Goal: Register for event/course

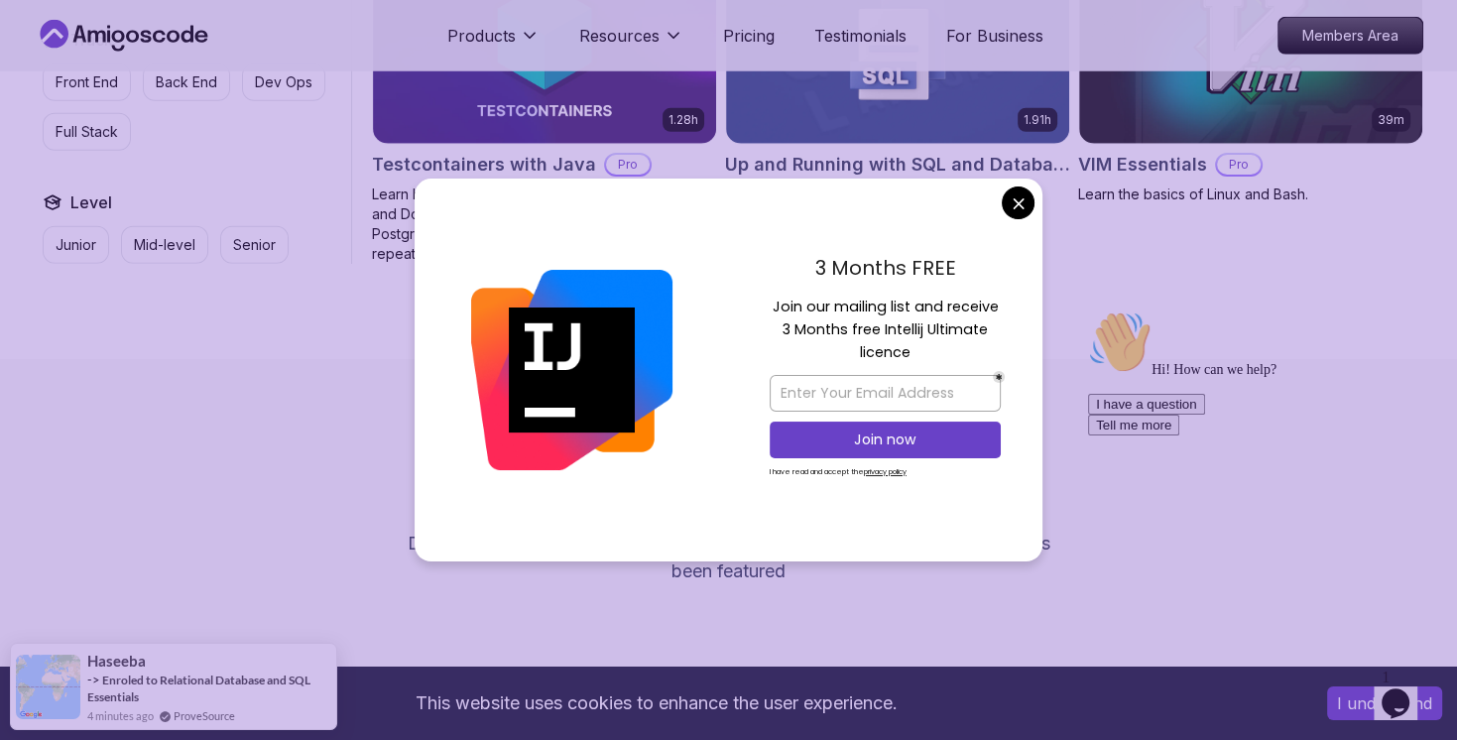
scroll to position [5178, 0]
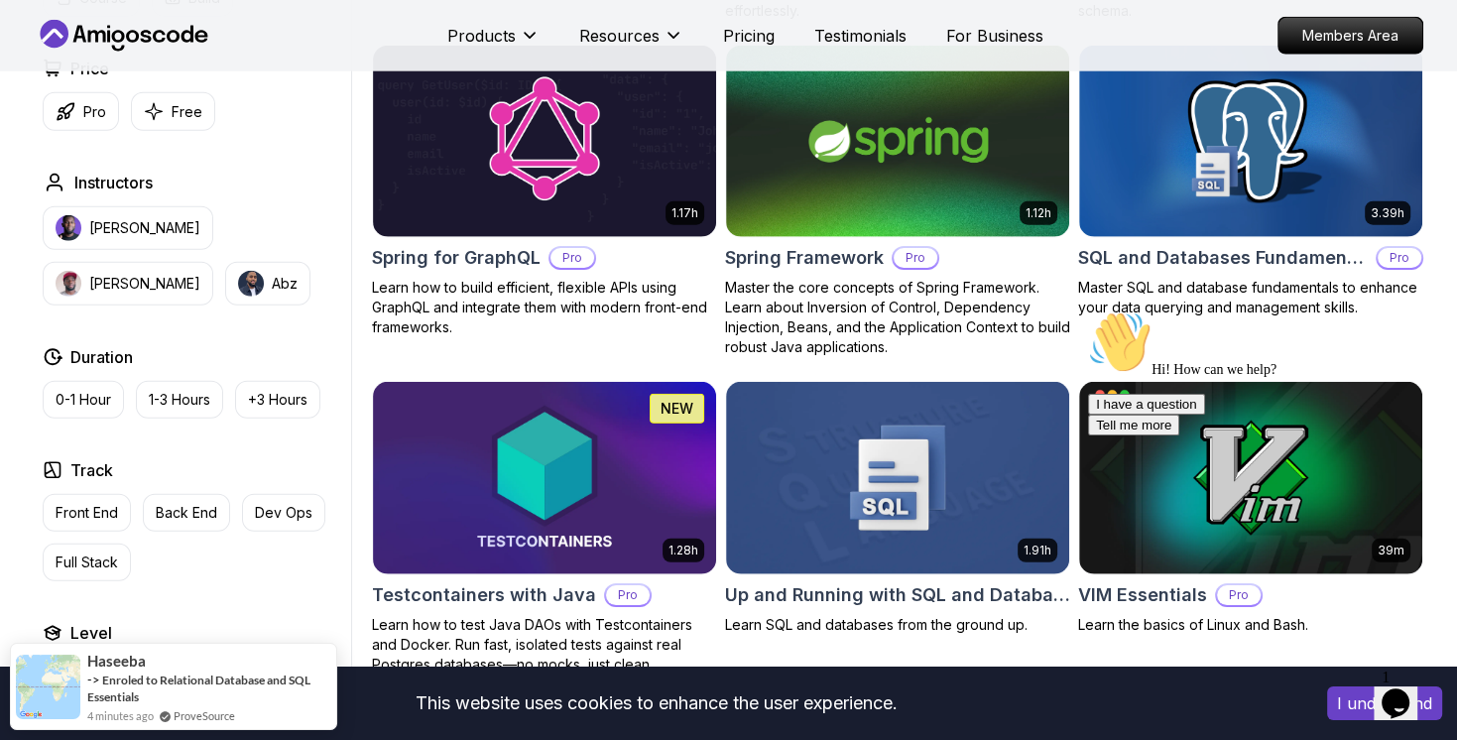
scroll to position [4643, 0]
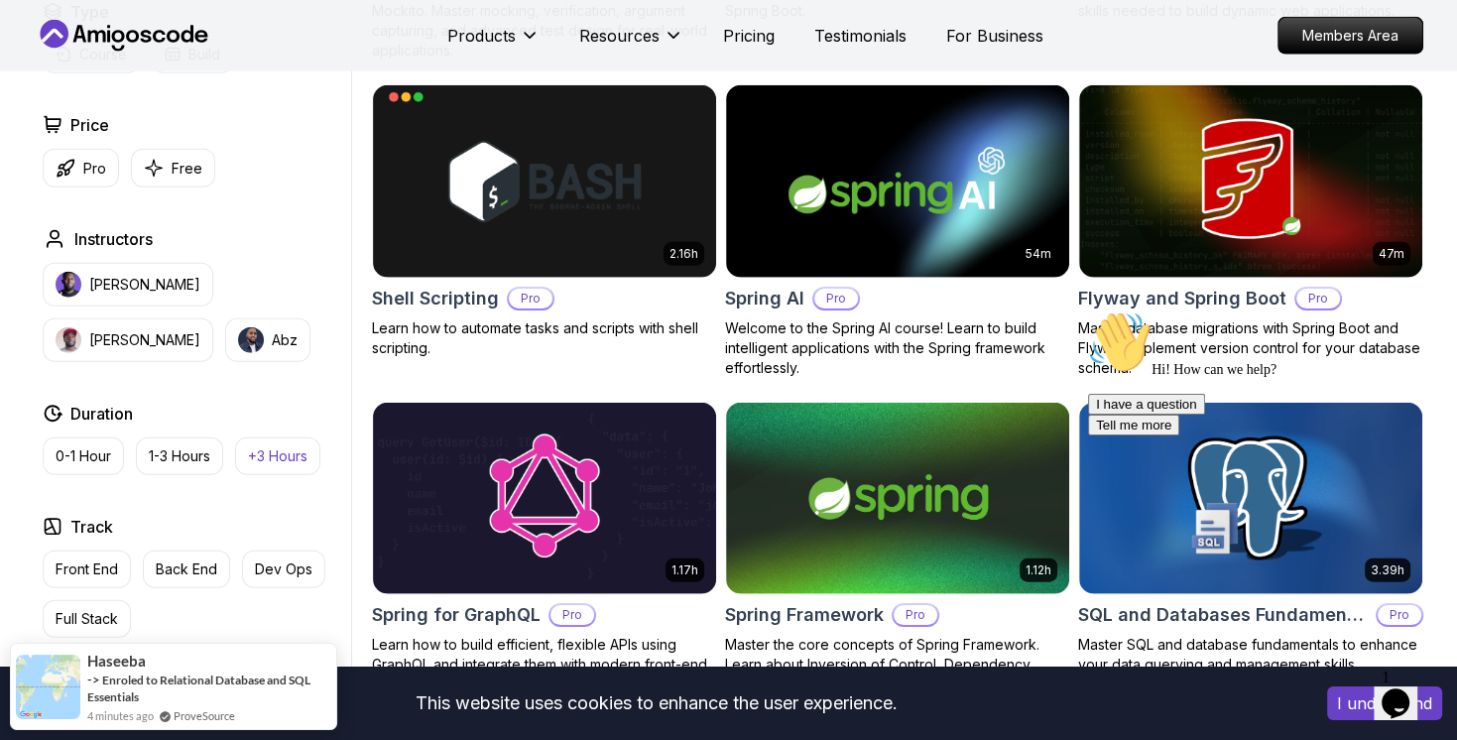
click at [303, 465] on button "+3 Hours" at bounding box center [277, 456] width 85 height 38
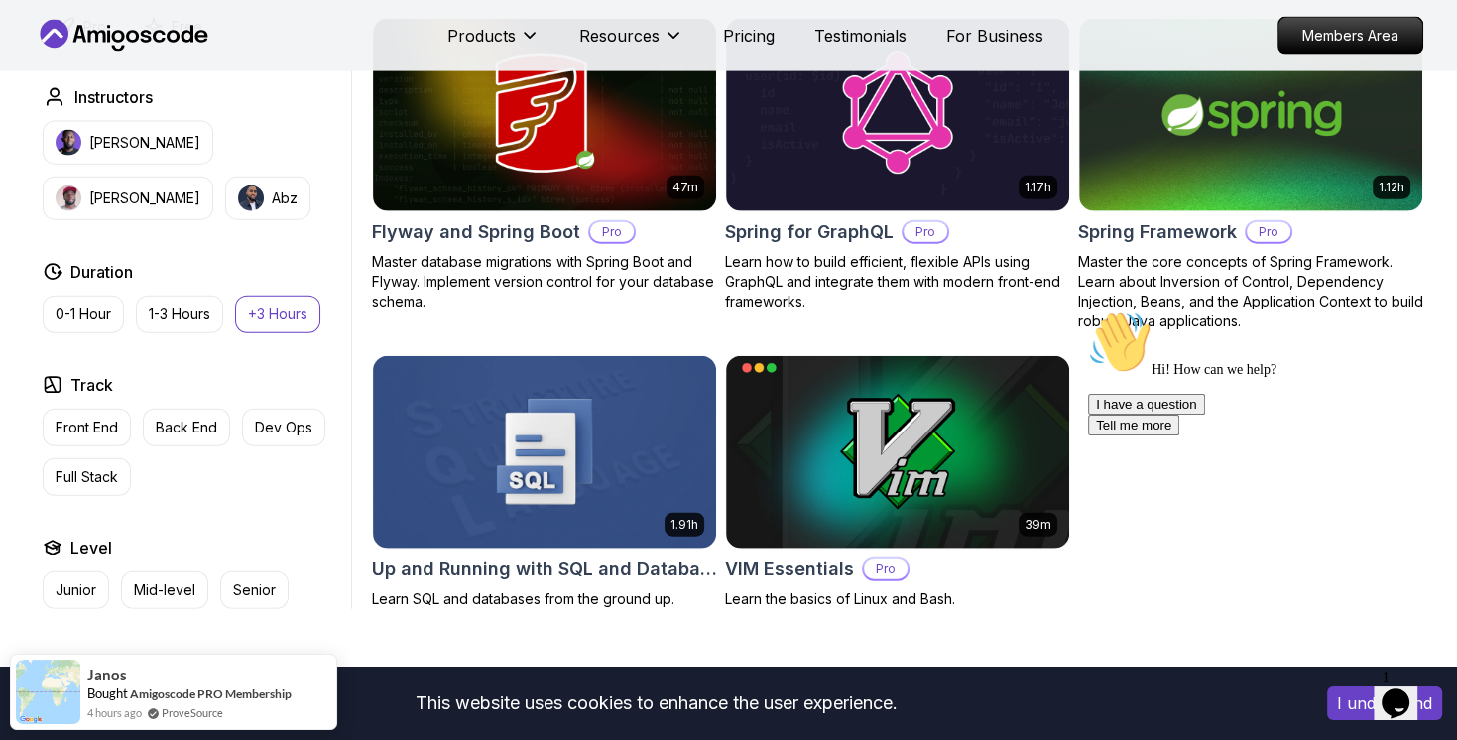
scroll to position [4286, 0]
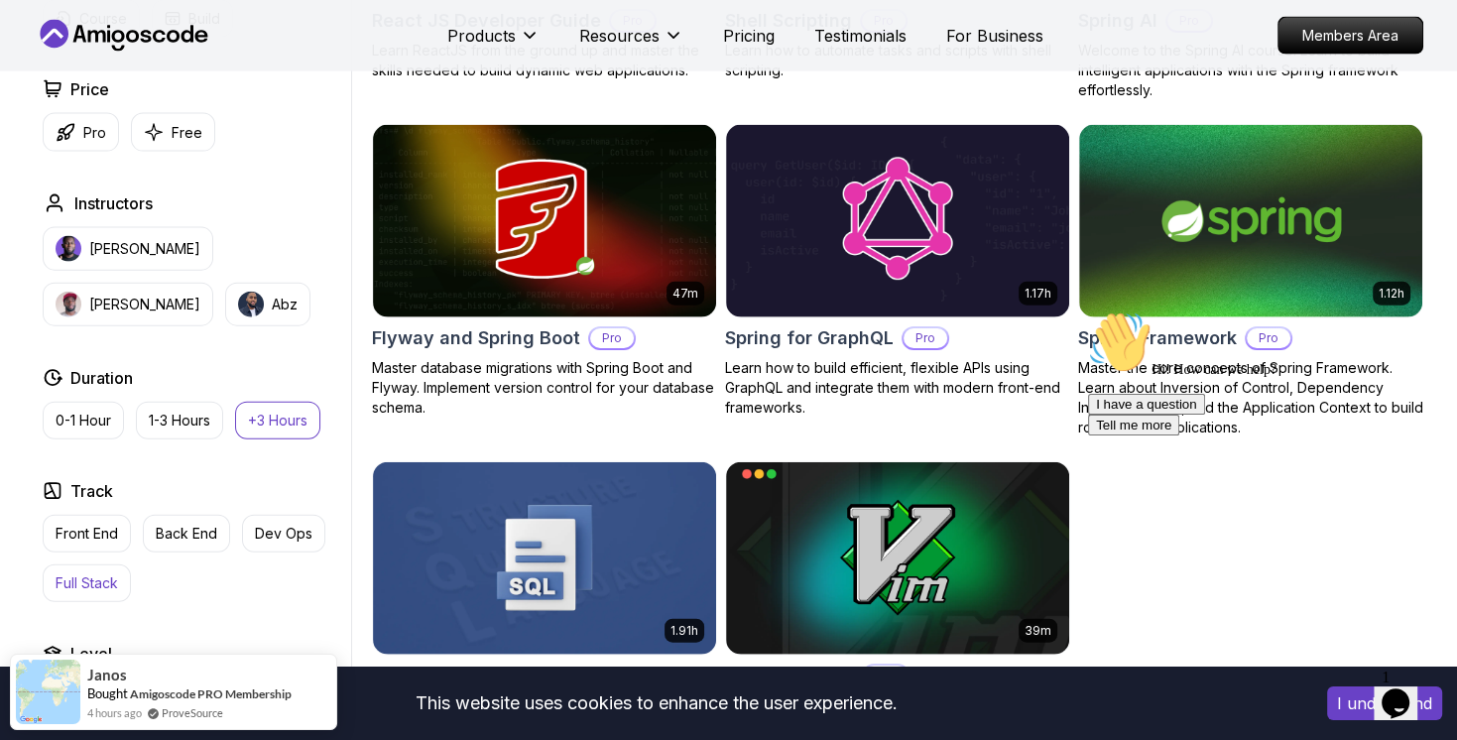
click at [81, 573] on p "Full Stack" at bounding box center [87, 583] width 62 height 20
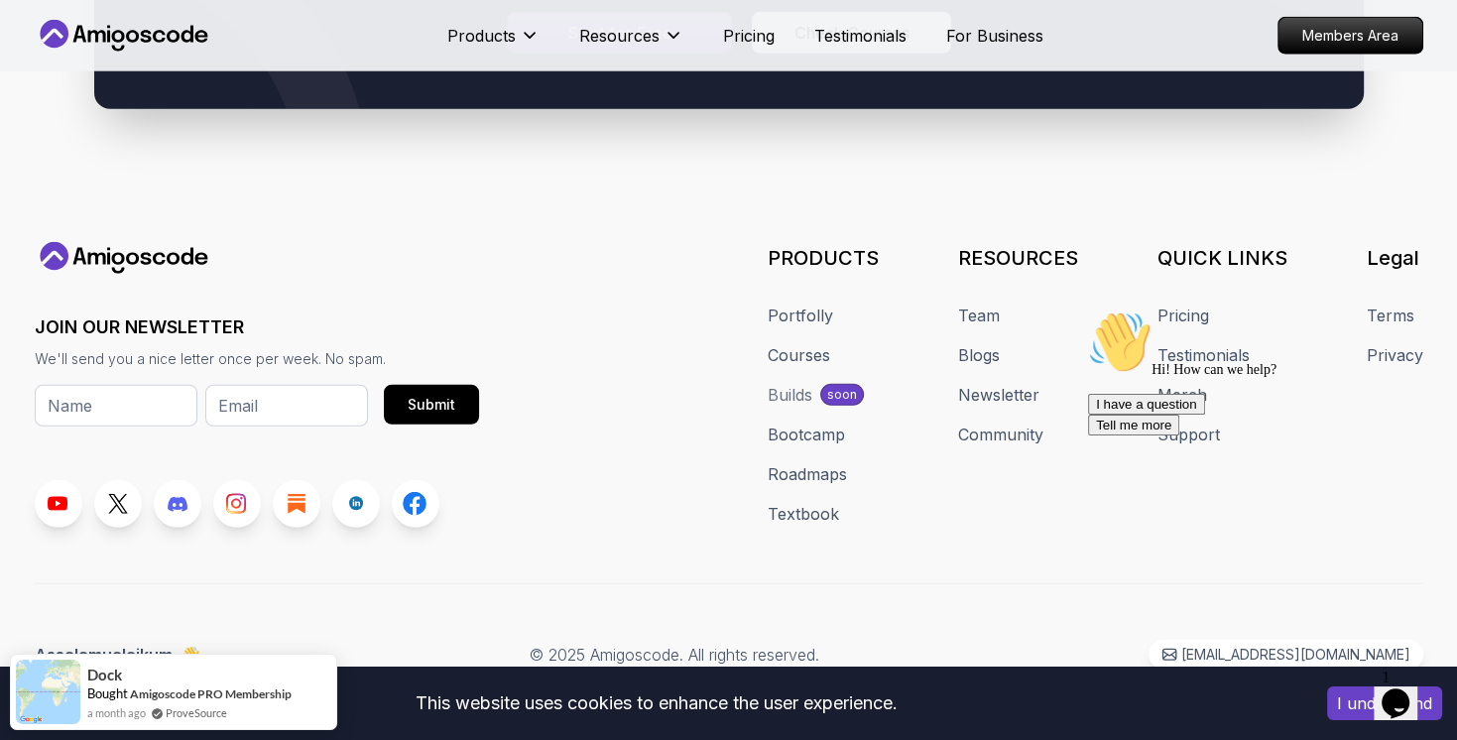
scroll to position [4571, 0]
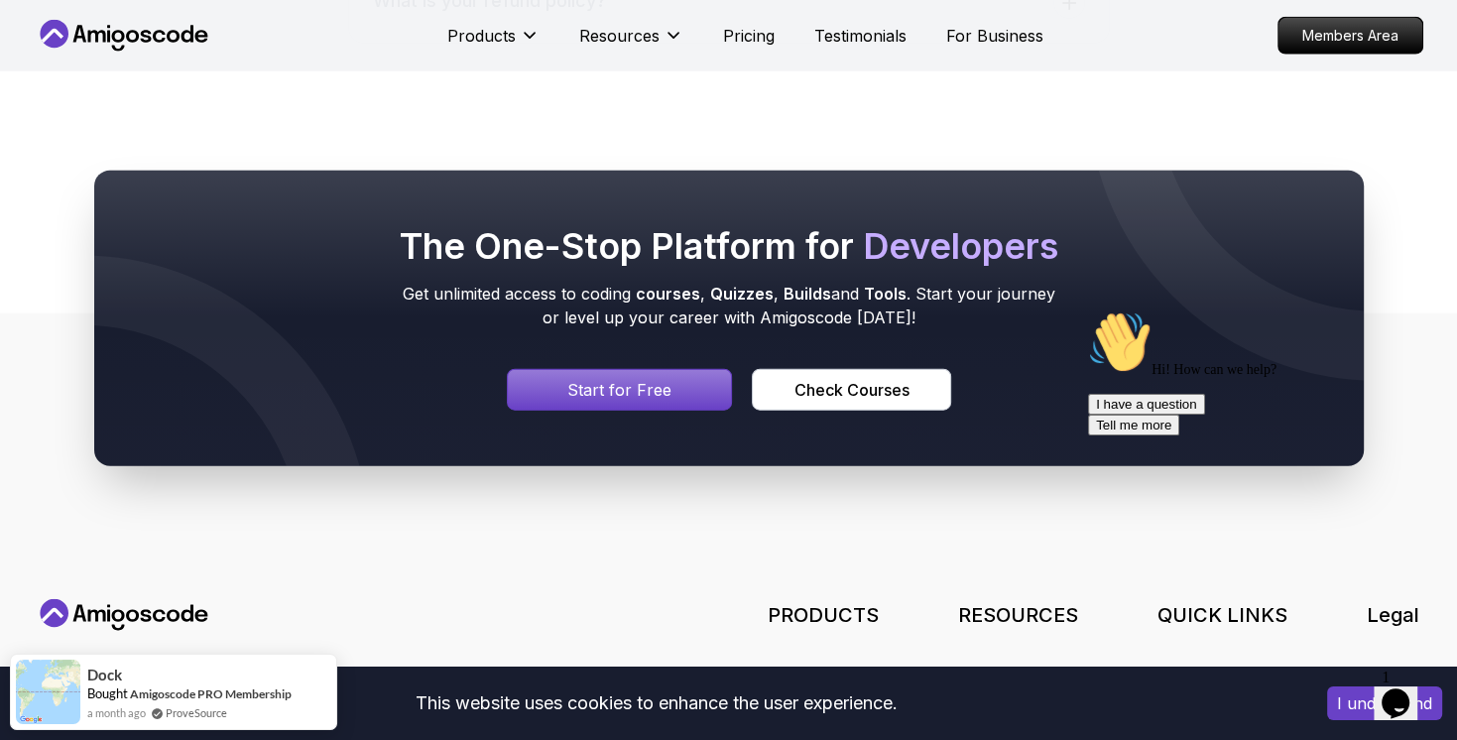
click at [668, 387] on p "Start for Free" at bounding box center [619, 390] width 104 height 24
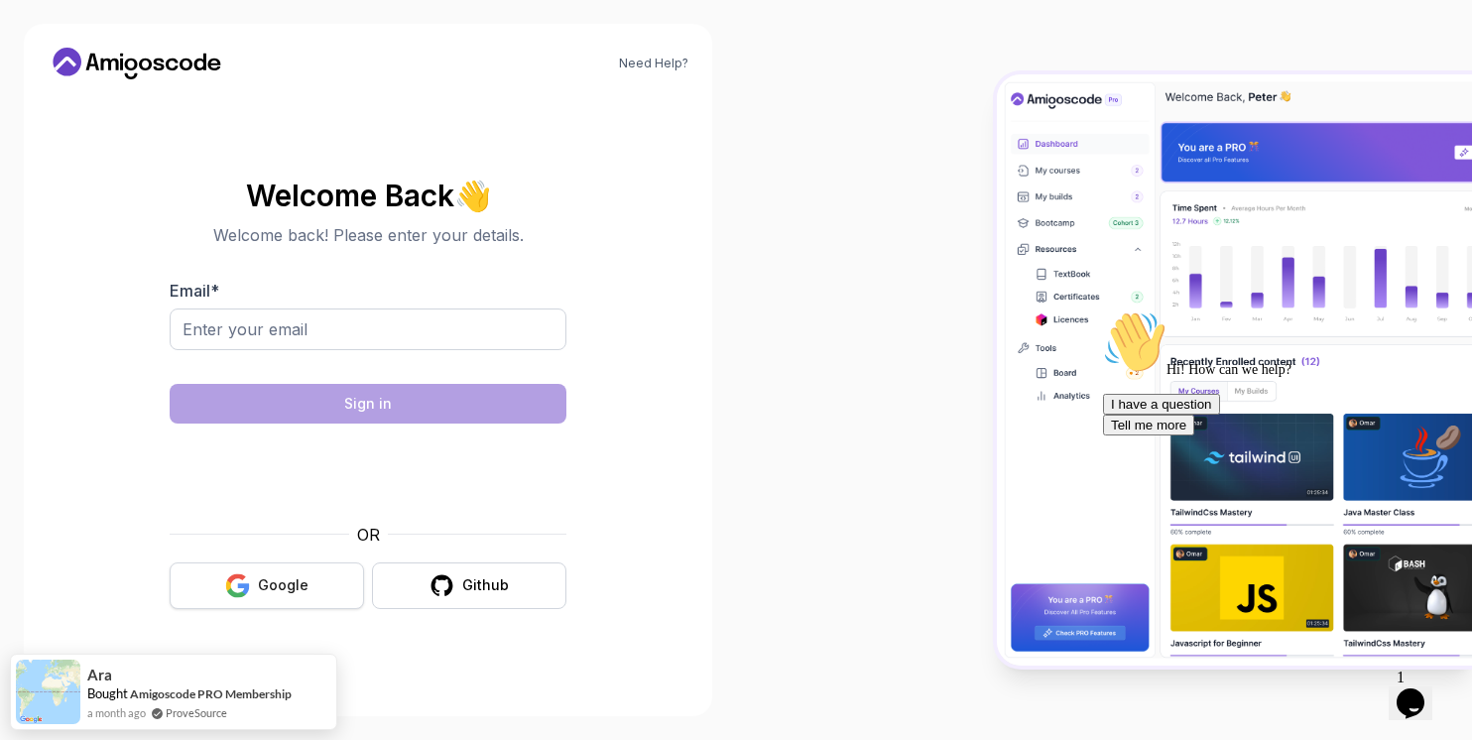
click at [335, 595] on button "Google" at bounding box center [267, 585] width 194 height 47
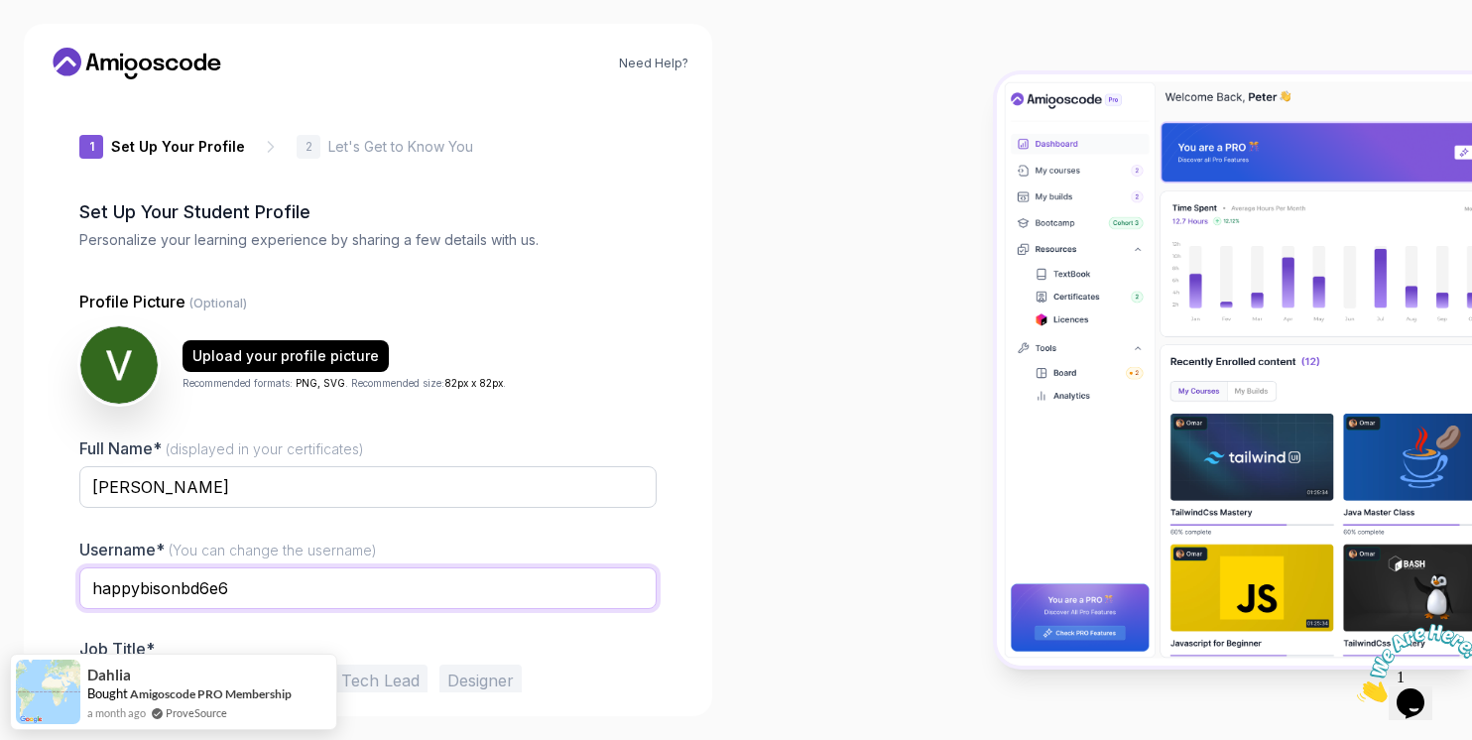
click at [325, 579] on input "happybisonbd6e6" at bounding box center [367, 588] width 577 height 42
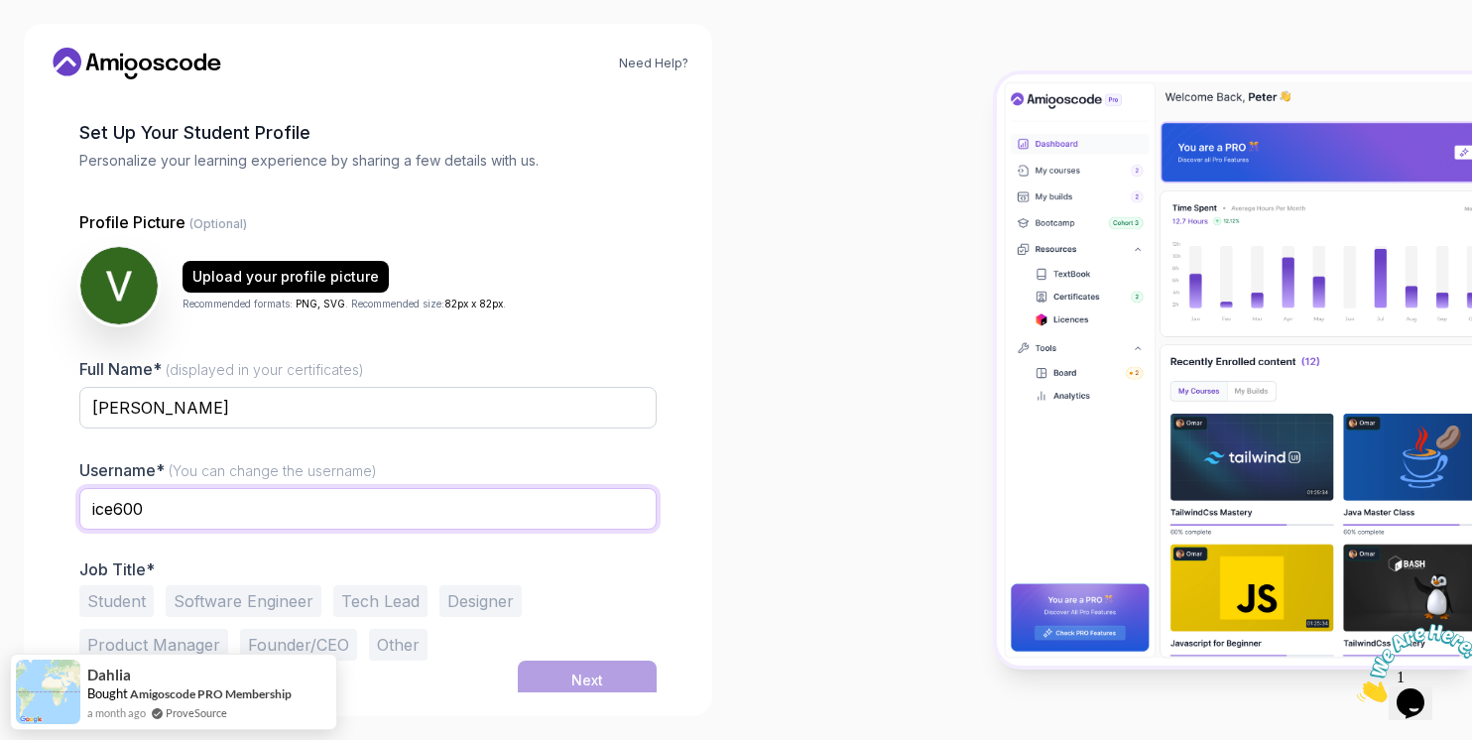
scroll to position [87, 0]
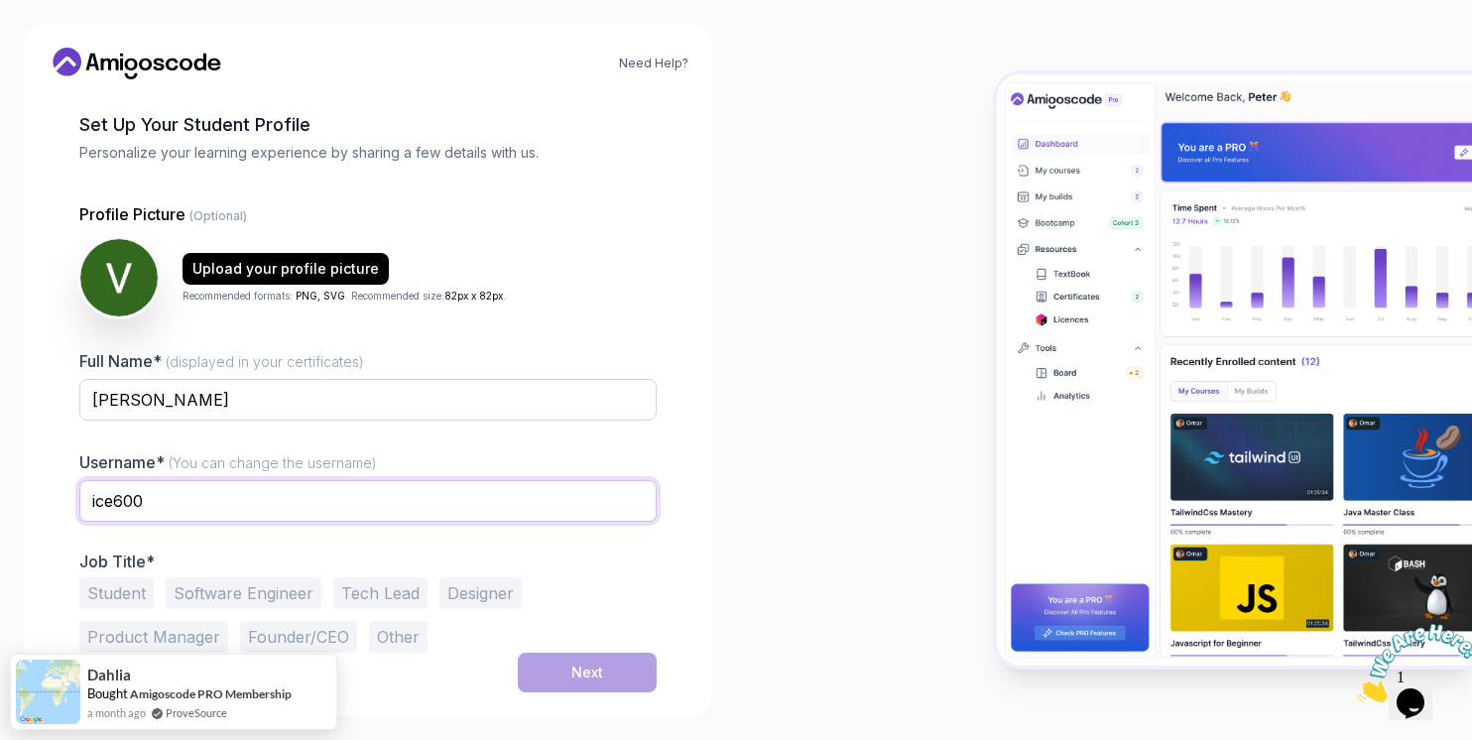
type input "ice600"
click at [228, 581] on button "Software Engineer" at bounding box center [244, 593] width 156 height 32
click at [604, 653] on button "Next" at bounding box center [587, 673] width 139 height 40
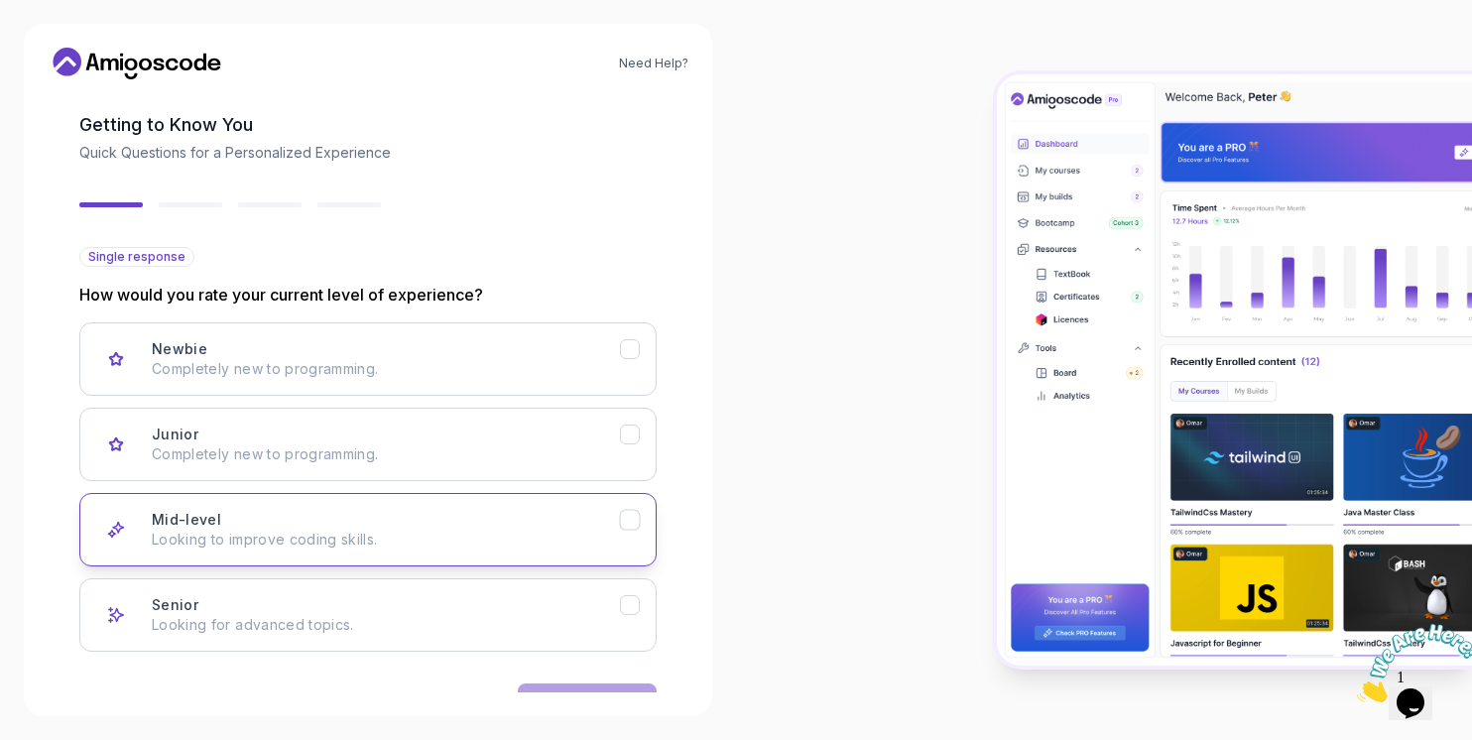
click at [504, 530] on p "Looking to improve coding skills." at bounding box center [386, 540] width 468 height 20
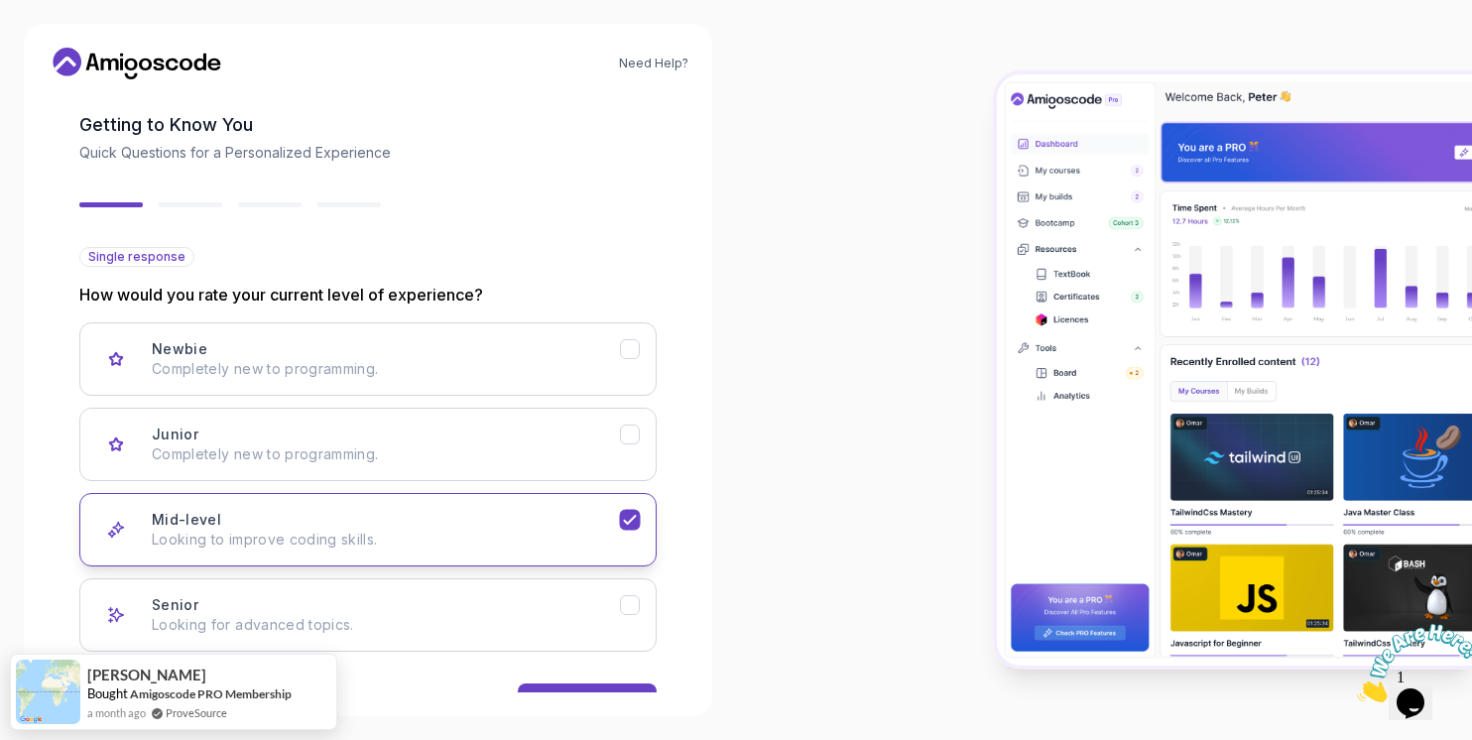
click at [609, 538] on p "Looking to improve coding skills." at bounding box center [386, 540] width 468 height 20
click at [585, 608] on div "Senior Looking for advanced topics." at bounding box center [386, 615] width 468 height 40
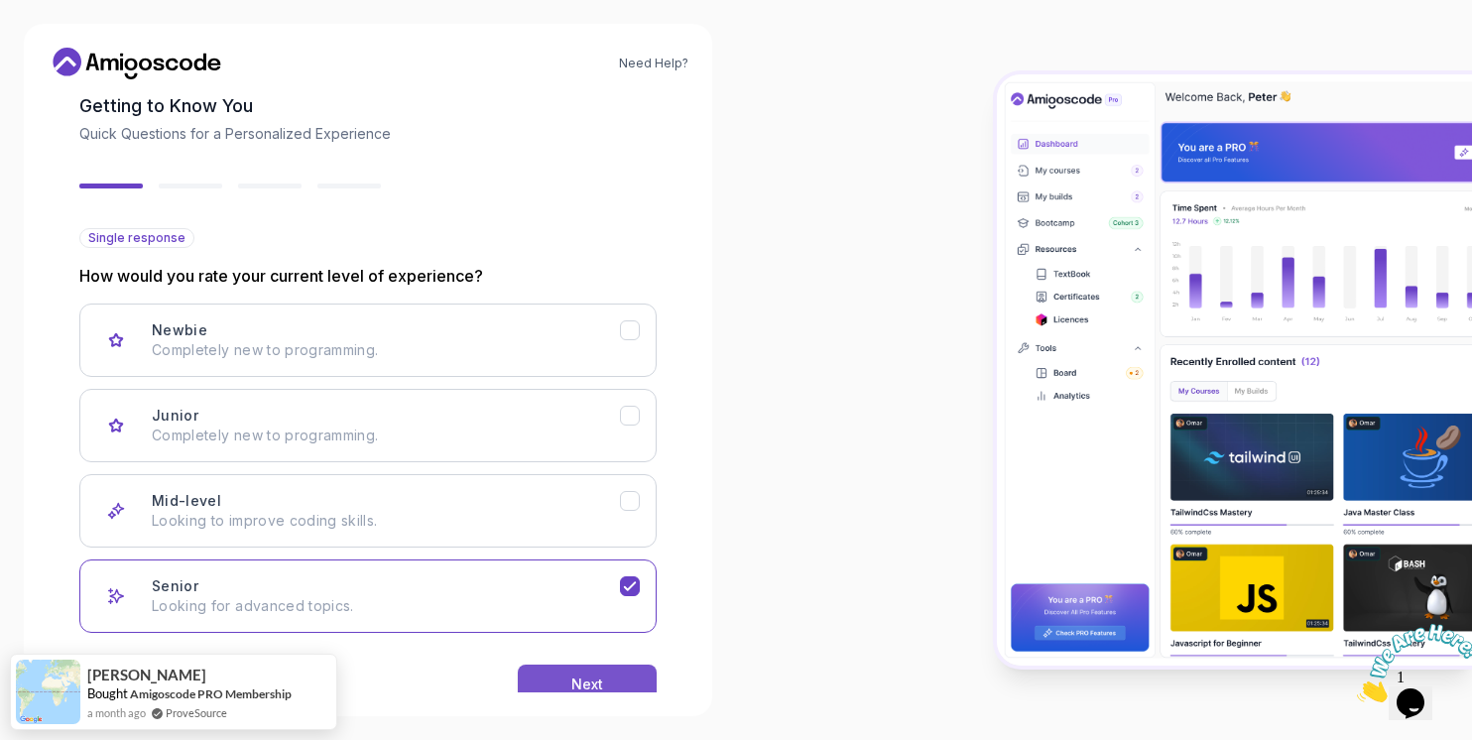
scroll to position [148, 0]
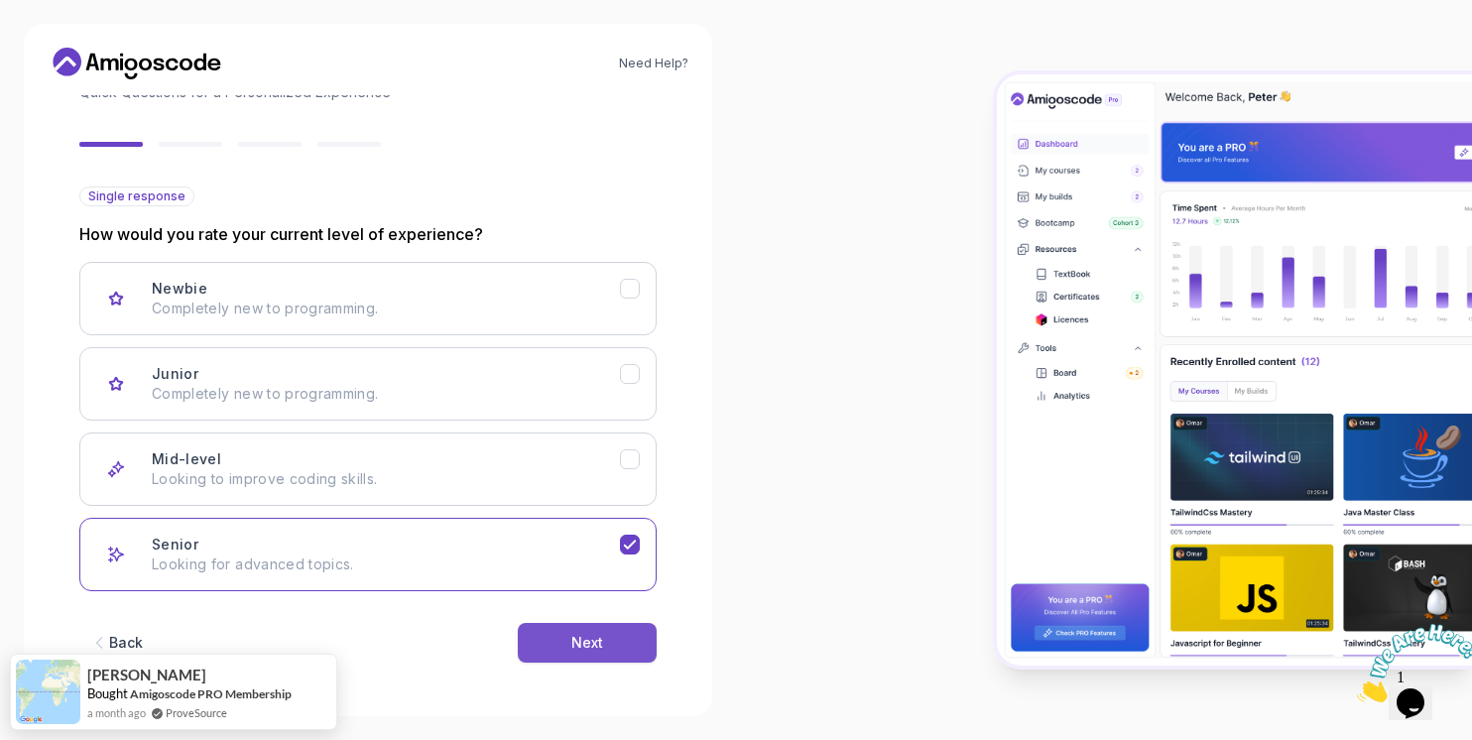
click at [598, 646] on div "Next" at bounding box center [587, 643] width 32 height 20
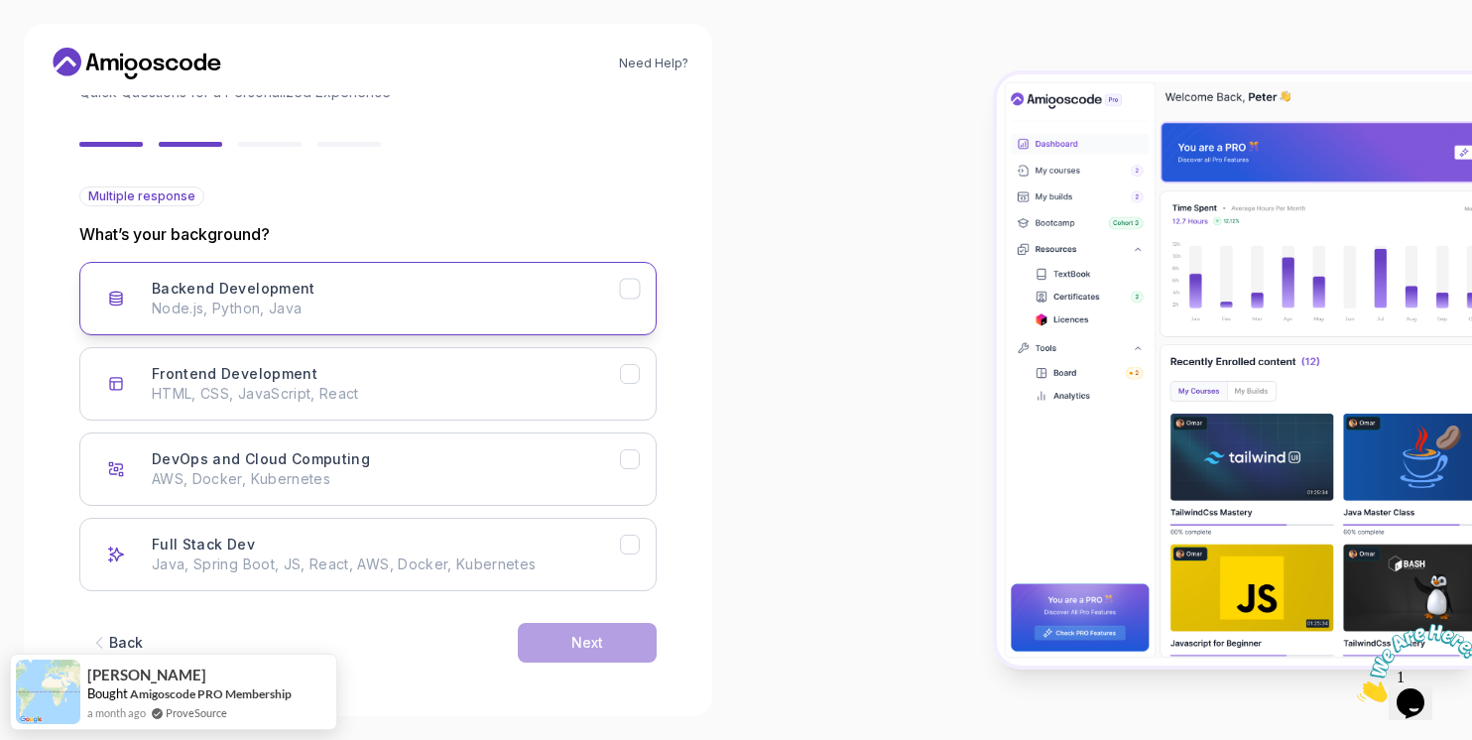
click at [591, 299] on p "Node.js, Python, Java" at bounding box center [386, 309] width 468 height 20
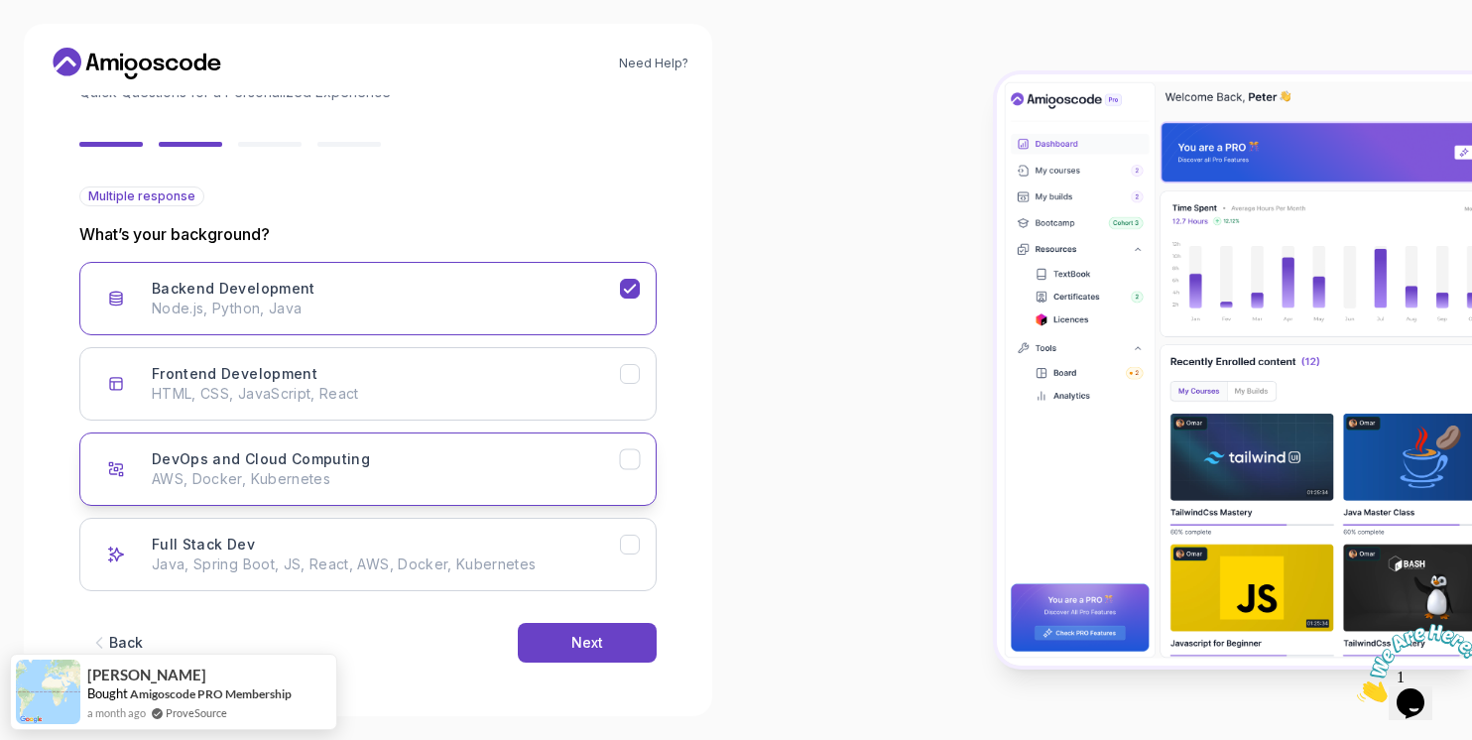
click at [449, 444] on button "DevOps and Cloud Computing AWS, Docker, Kubernetes" at bounding box center [367, 469] width 577 height 73
click at [590, 566] on p "Java, Spring Boot, JS, React, AWS, Docker, Kubernetes" at bounding box center [386, 565] width 468 height 20
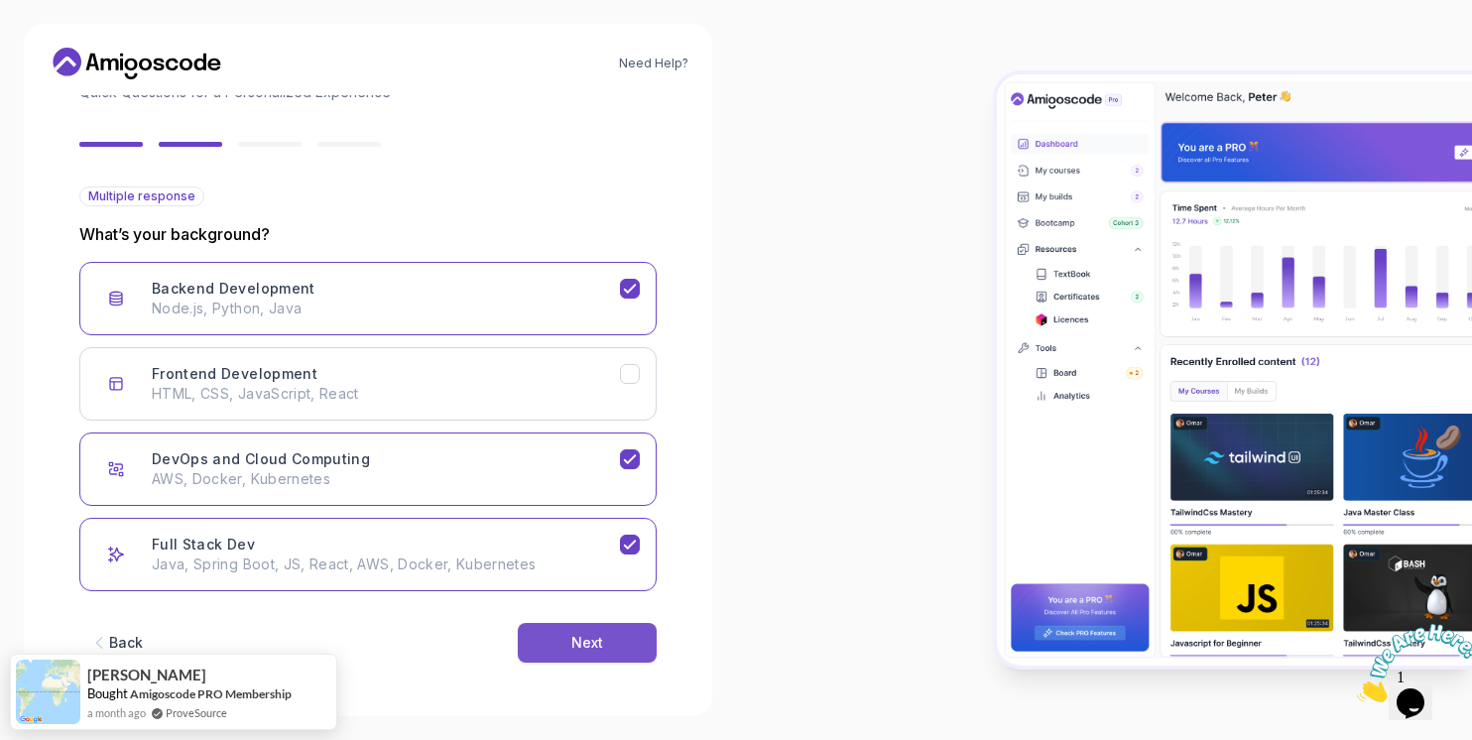
click at [628, 638] on button "Next" at bounding box center [587, 643] width 139 height 40
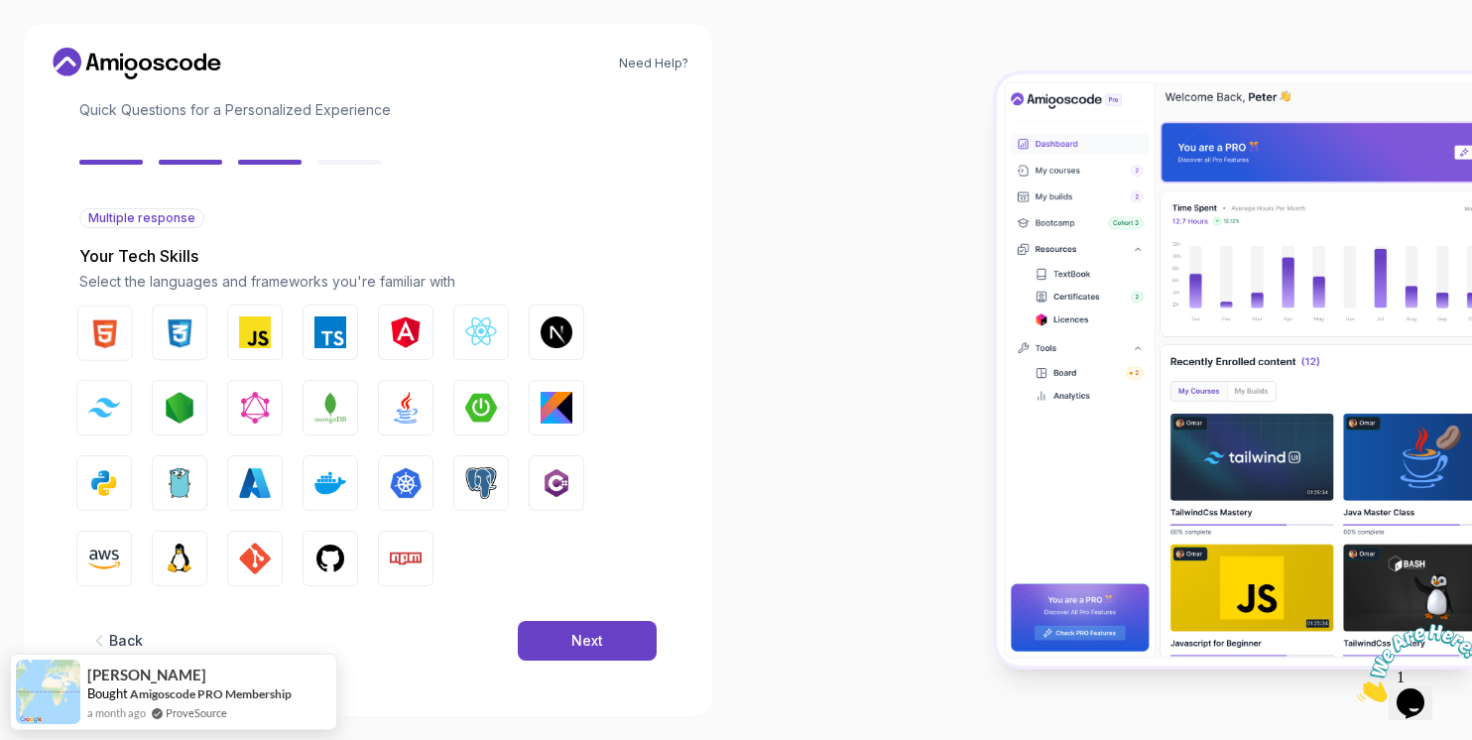
scroll to position [126, 0]
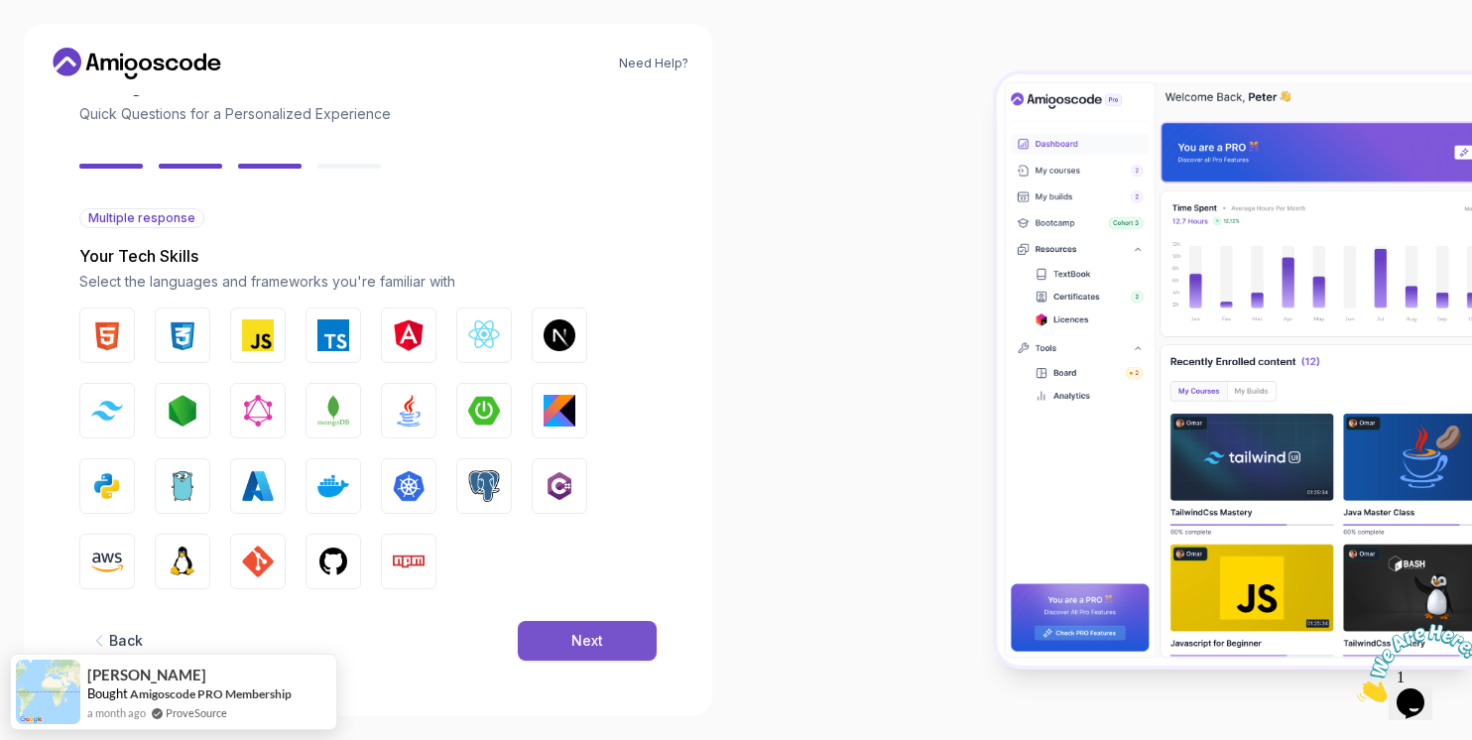
click at [616, 632] on button "Next" at bounding box center [587, 641] width 139 height 40
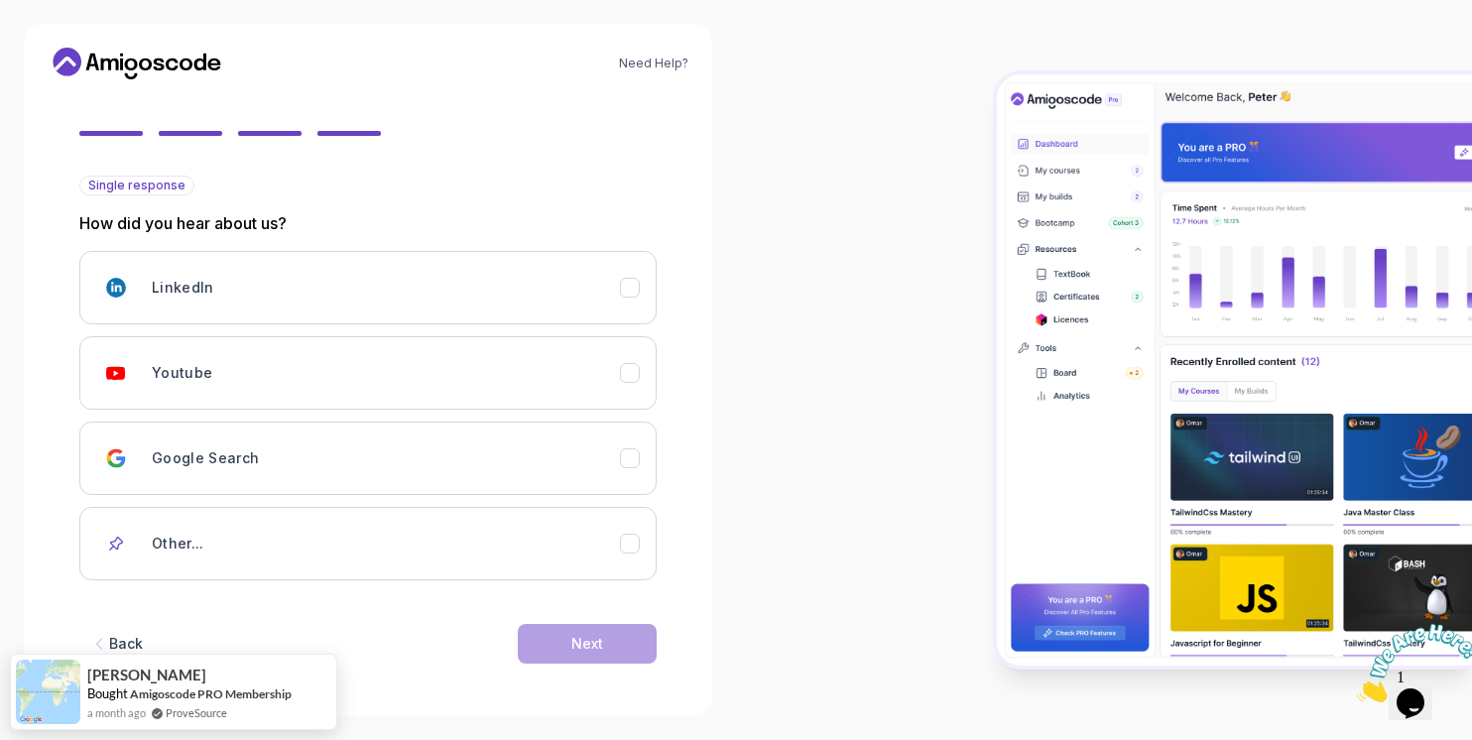
scroll to position [160, 0]
click at [500, 404] on button "Youtube" at bounding box center [367, 371] width 577 height 73
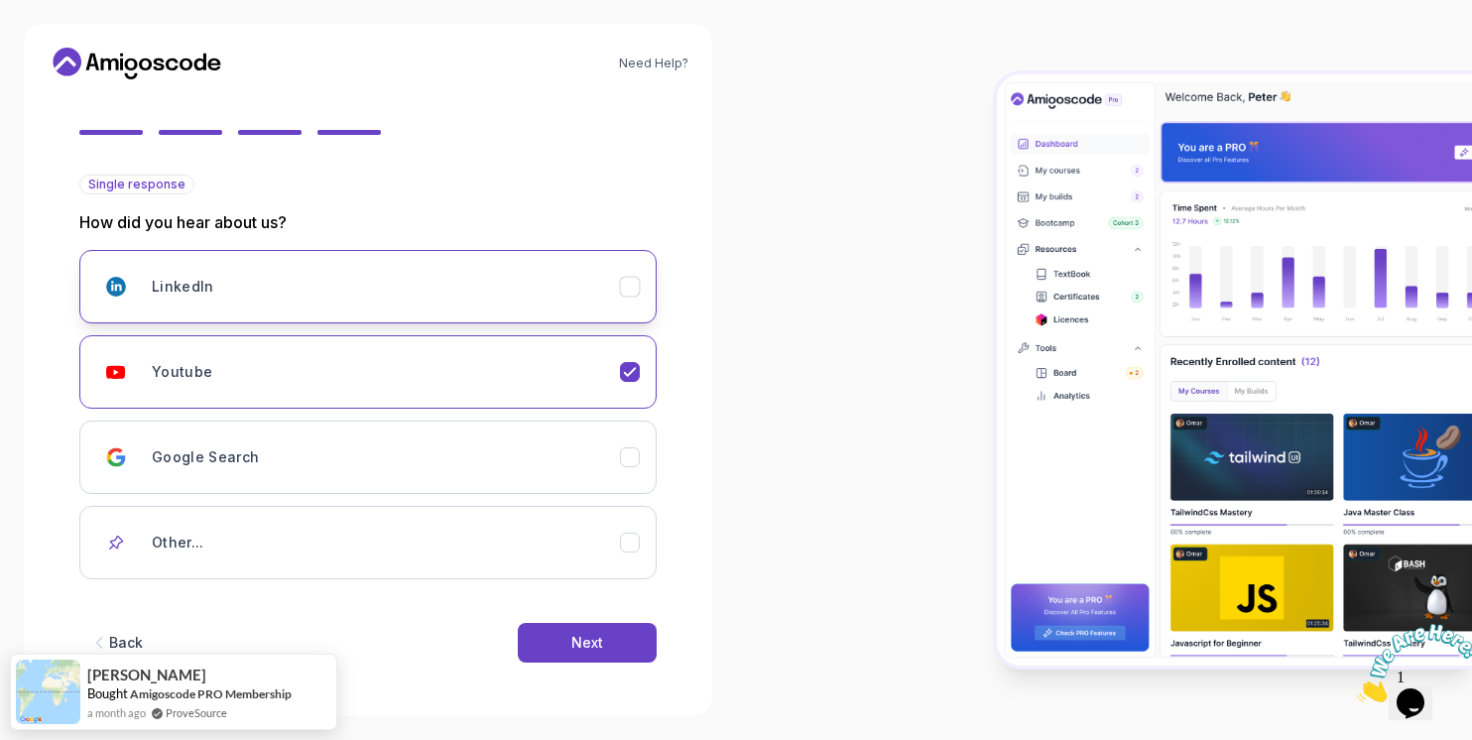
click at [534, 272] on div "LinkedIn" at bounding box center [386, 287] width 468 height 40
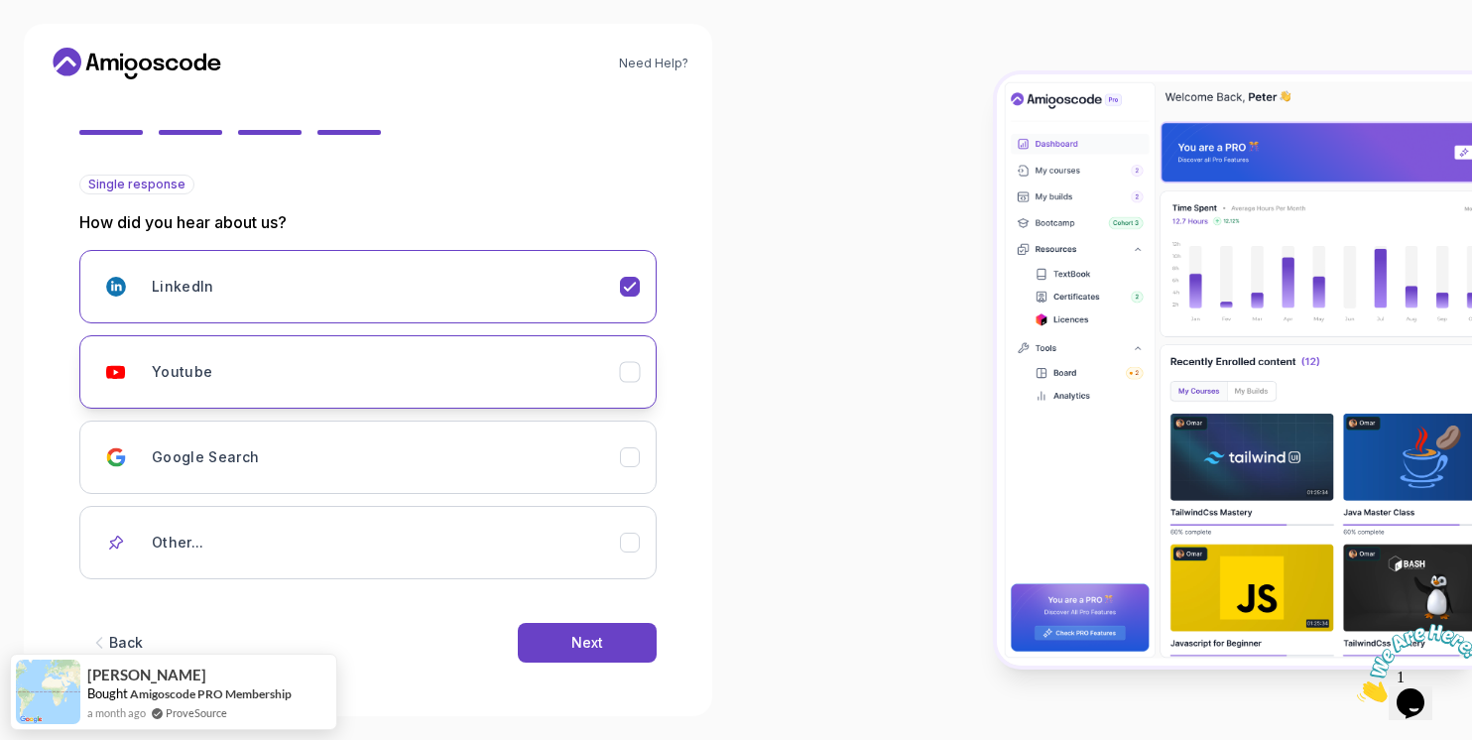
click at [580, 352] on div "Youtube" at bounding box center [386, 372] width 468 height 40
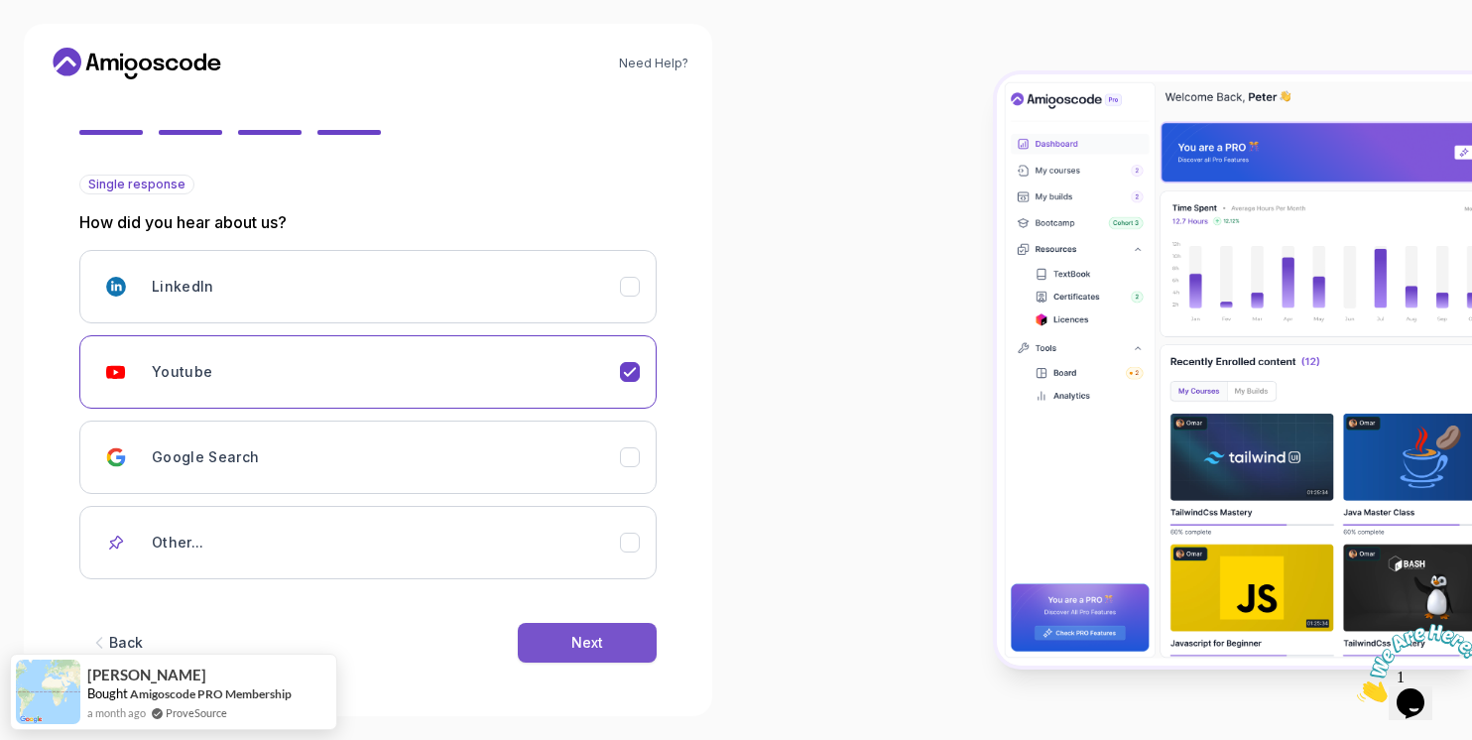
click at [586, 641] on div "Next" at bounding box center [587, 643] width 32 height 20
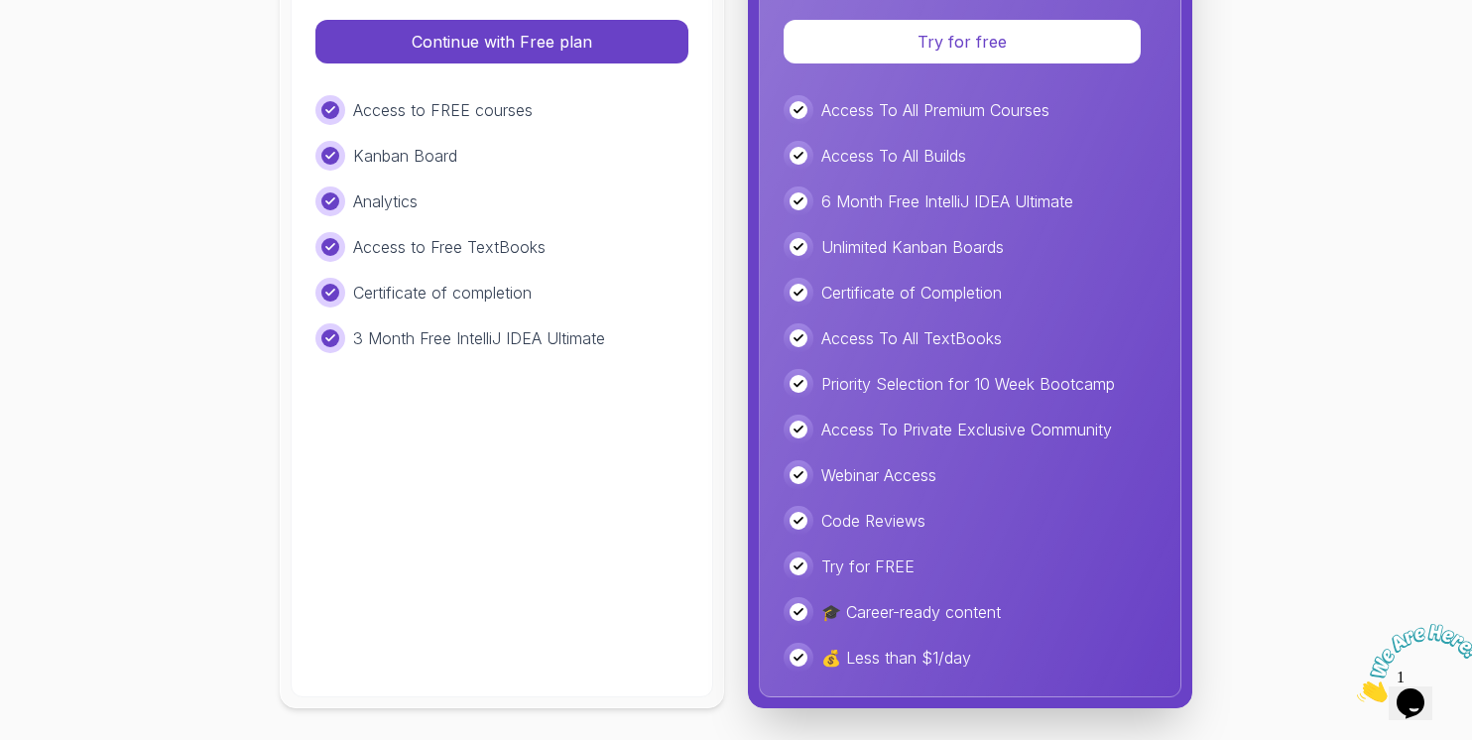
scroll to position [0, 0]
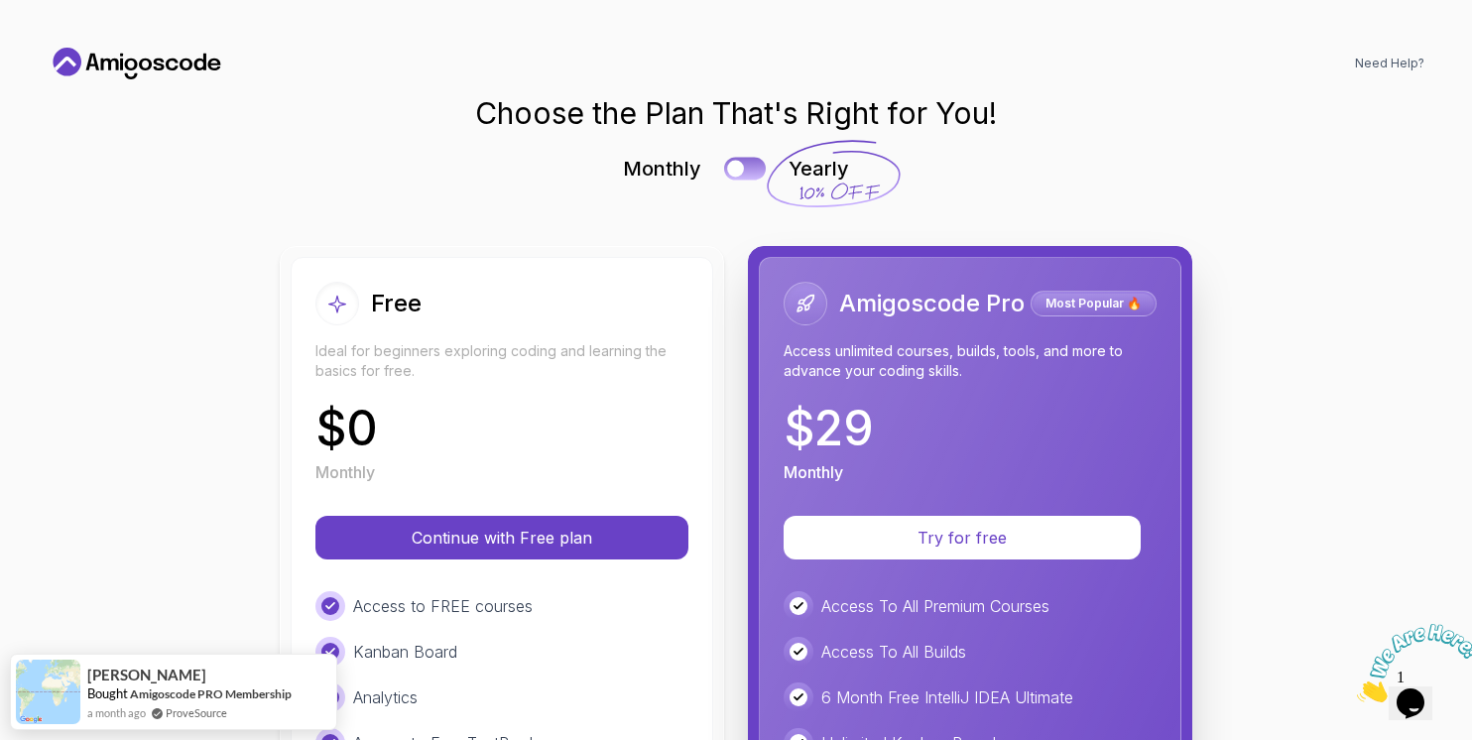
click at [746, 166] on button at bounding box center [745, 168] width 42 height 23
click at [746, 166] on div at bounding box center [754, 169] width 17 height 17
click at [746, 166] on button at bounding box center [745, 168] width 42 height 23
click at [746, 166] on div at bounding box center [754, 169] width 17 height 17
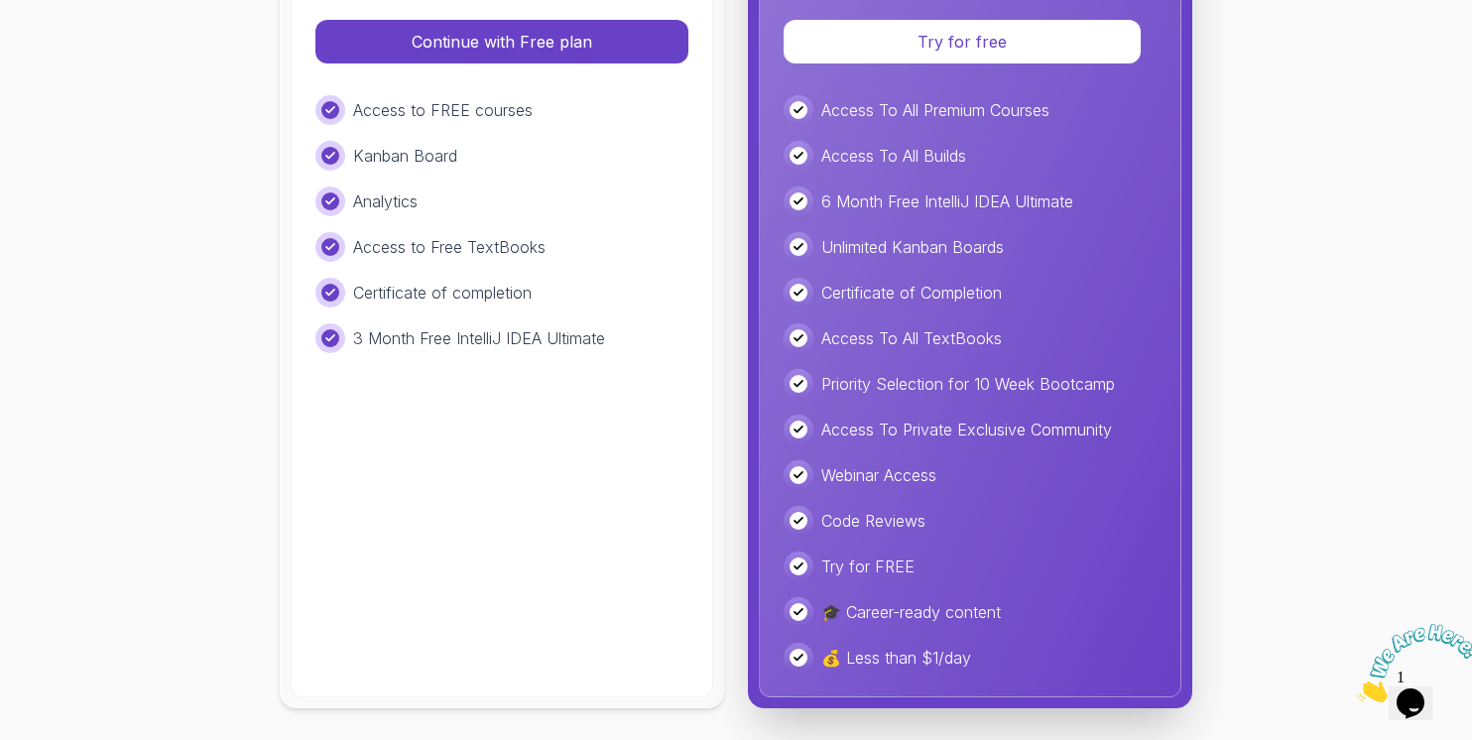
click at [186, 166] on div "Choose the Plan That's Right for You! Monthly Yearly Free Ideal for beginners e…" at bounding box center [736, 169] width 1377 height 1141
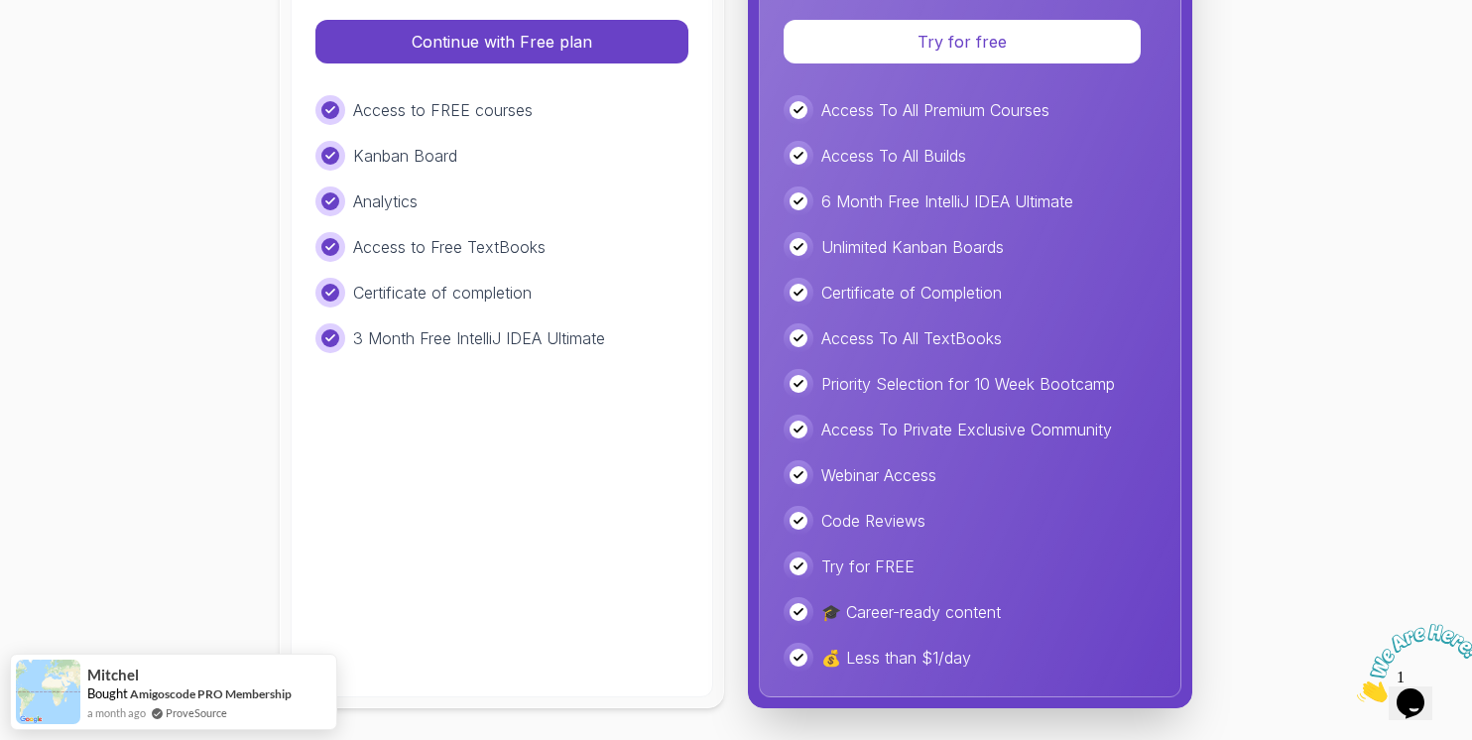
click at [175, 152] on div "Choose the Plan That's Right for You! Monthly Yearly Free Ideal for beginners e…" at bounding box center [736, 169] width 1377 height 1141
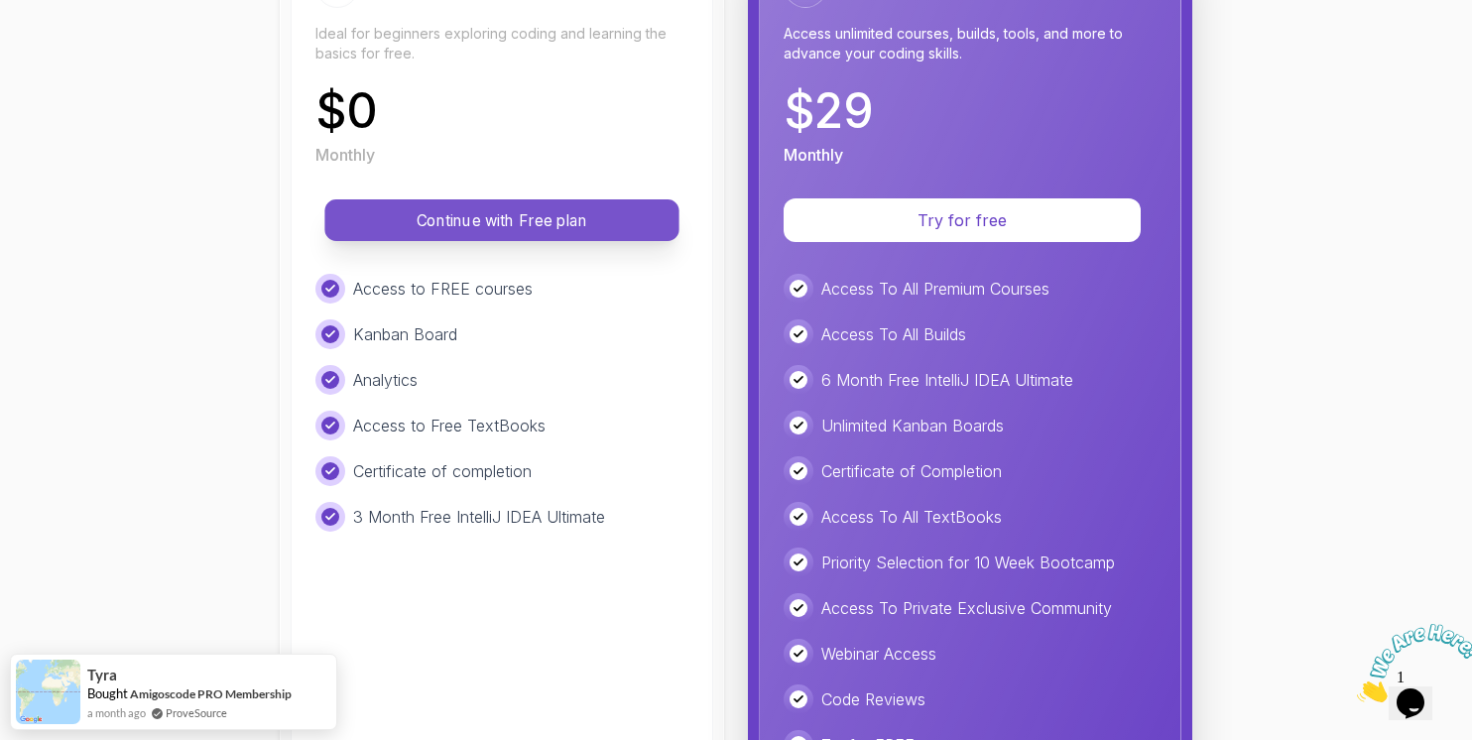
click at [438, 223] on p "Continue with Free plan" at bounding box center [502, 220] width 310 height 23
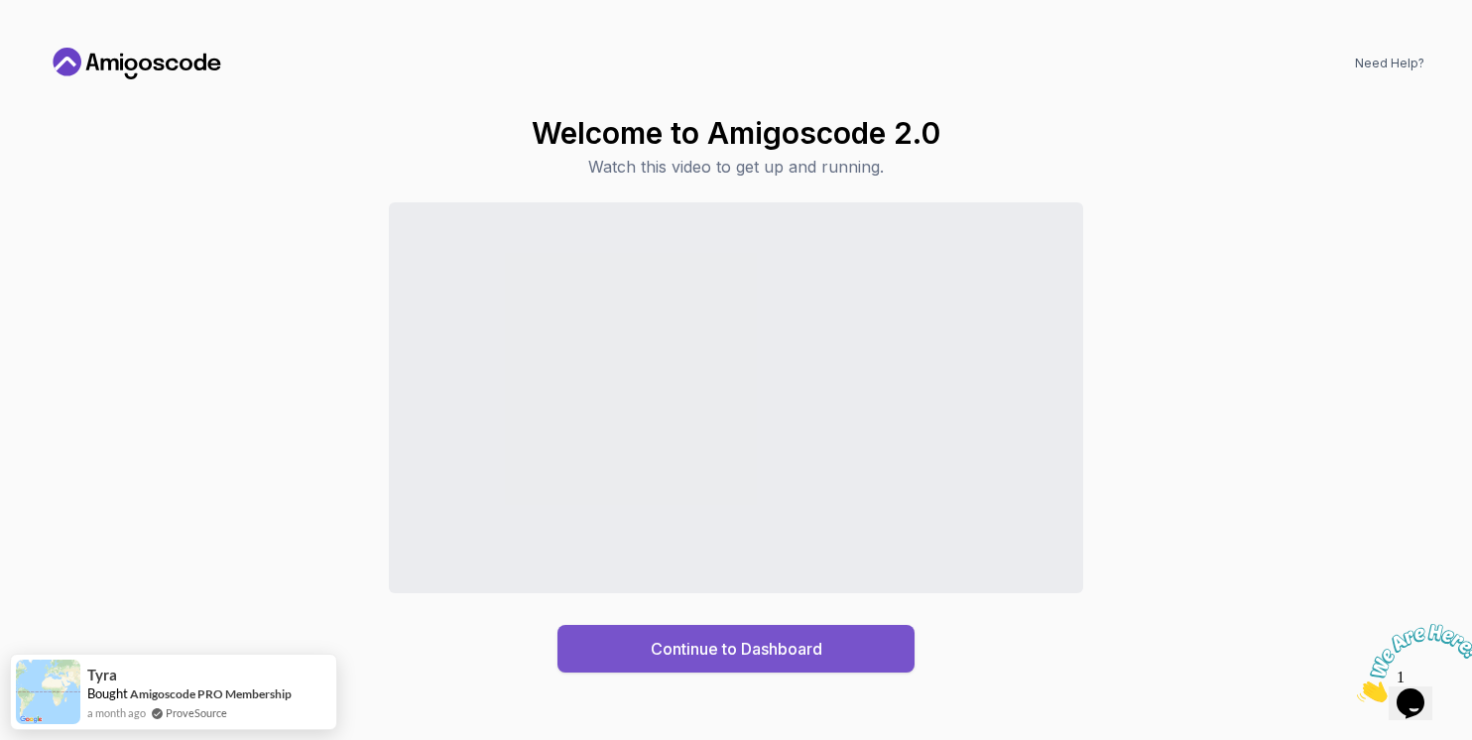
click at [635, 628] on button "Continue to Dashboard" at bounding box center [736, 649] width 357 height 48
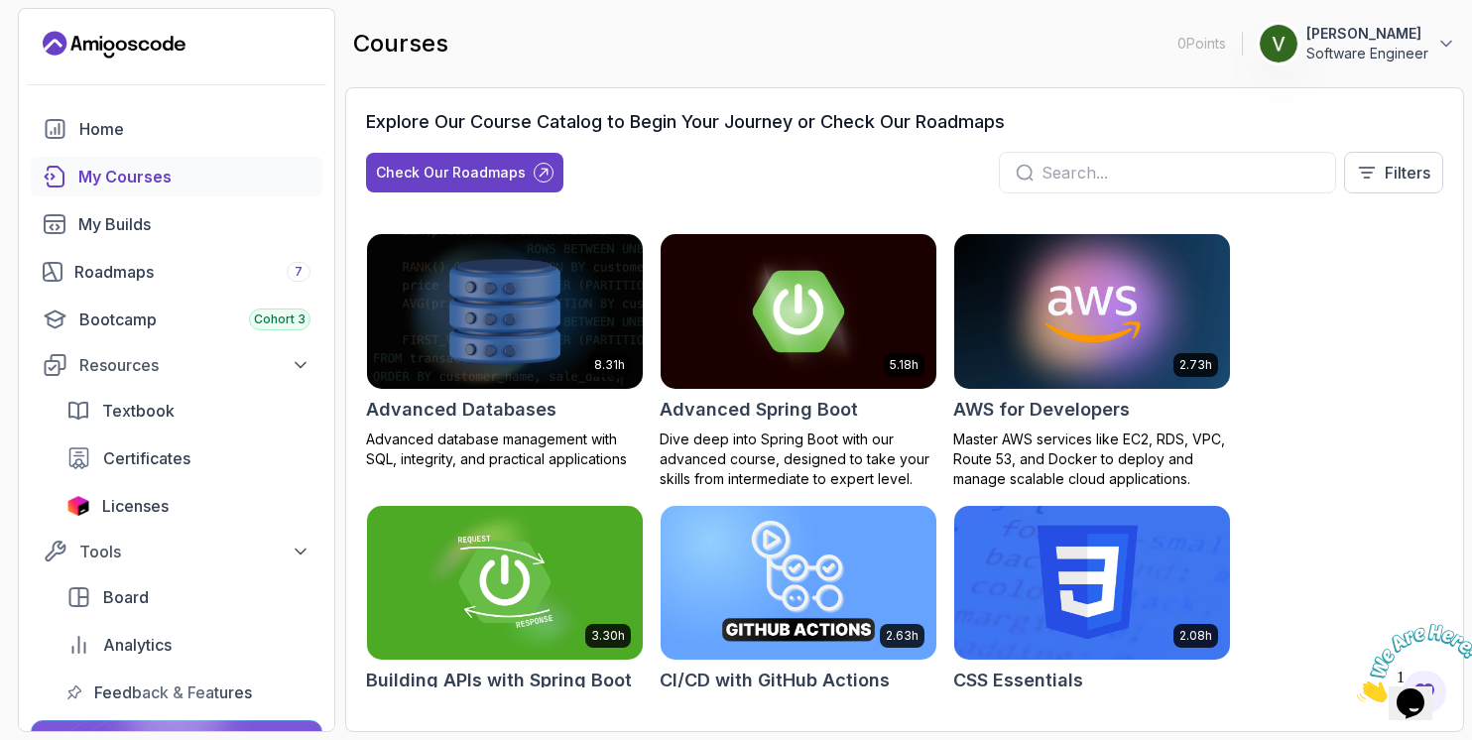
click at [809, 106] on div "Explore Our Course Catalog to Begin Your Journey or Check Our Roadmaps Check Ou…" at bounding box center [904, 409] width 1119 height 645
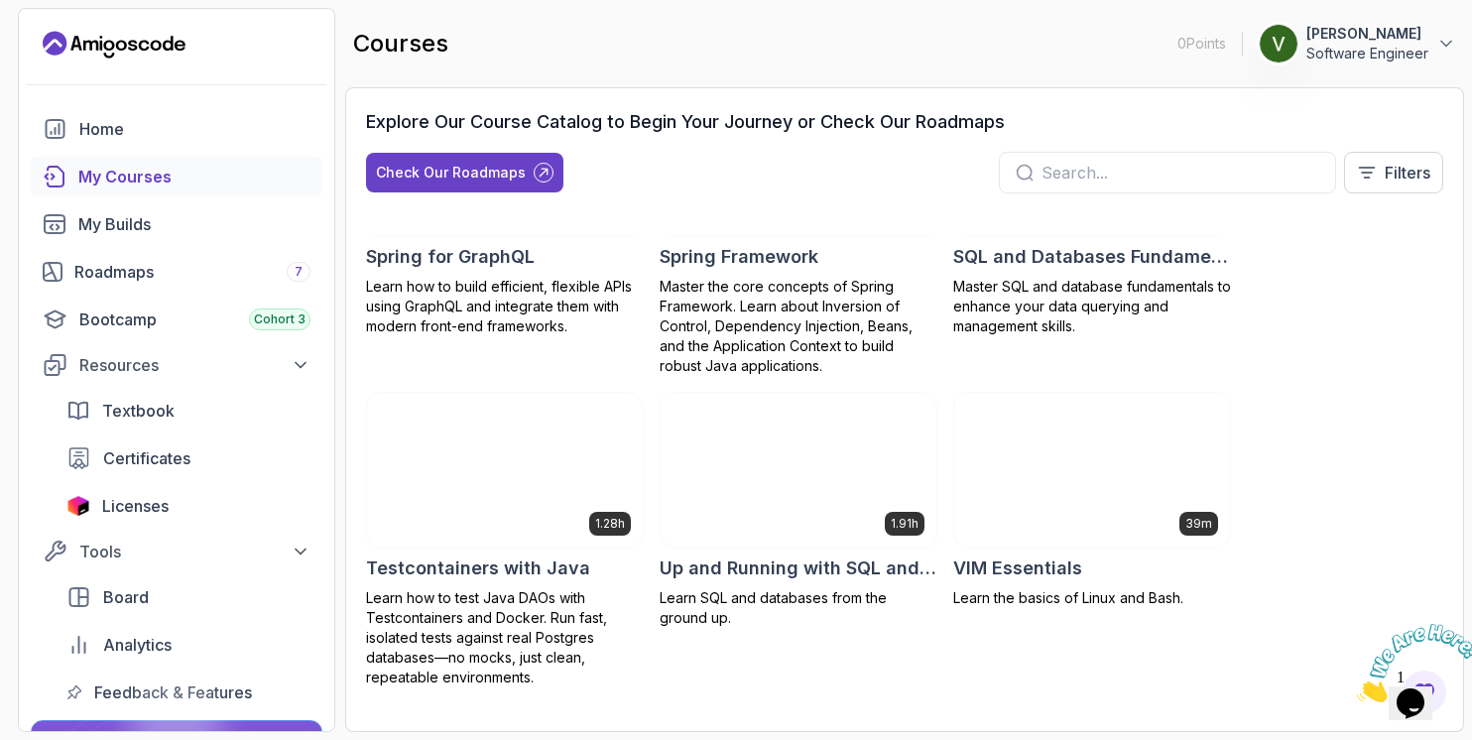
scroll to position [3798, 0]
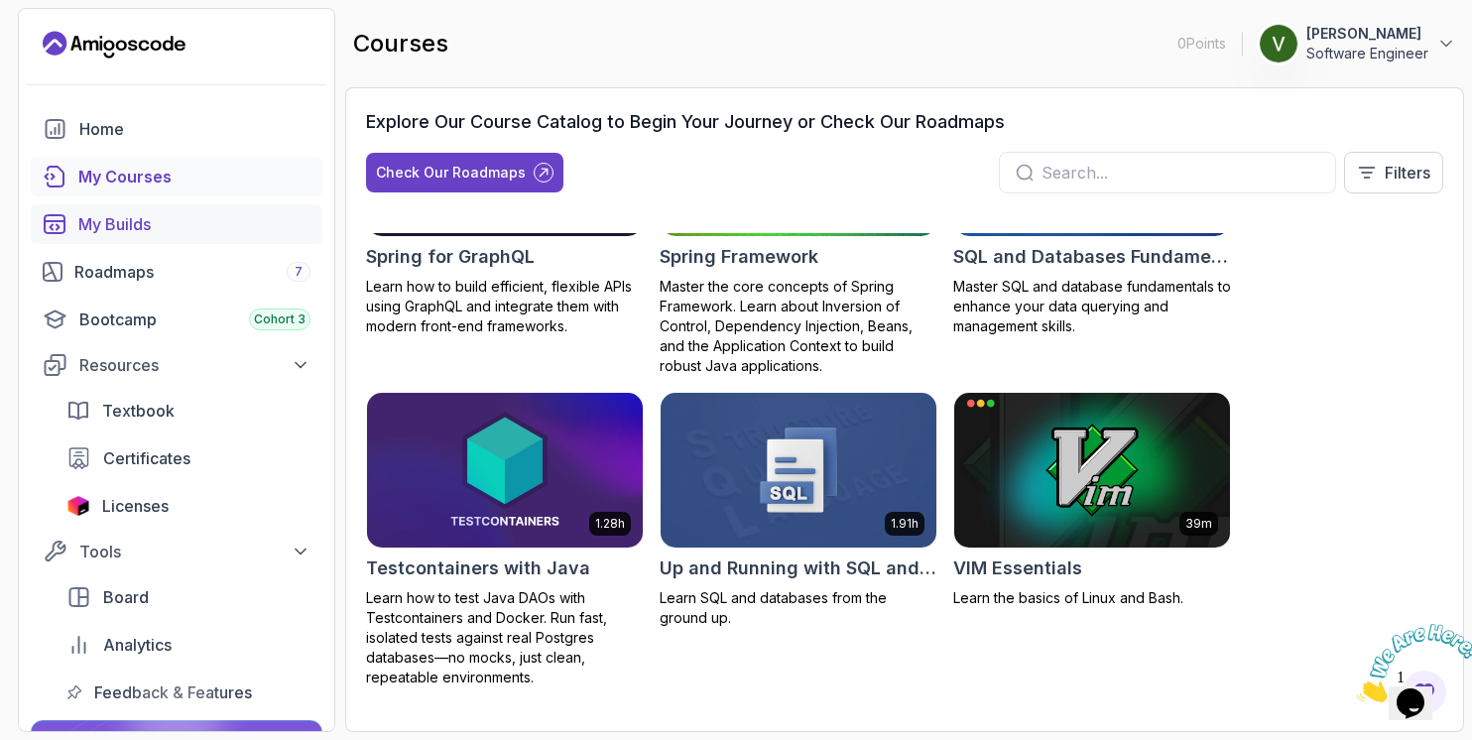
click at [134, 221] on div "My Builds" at bounding box center [194, 224] width 232 height 24
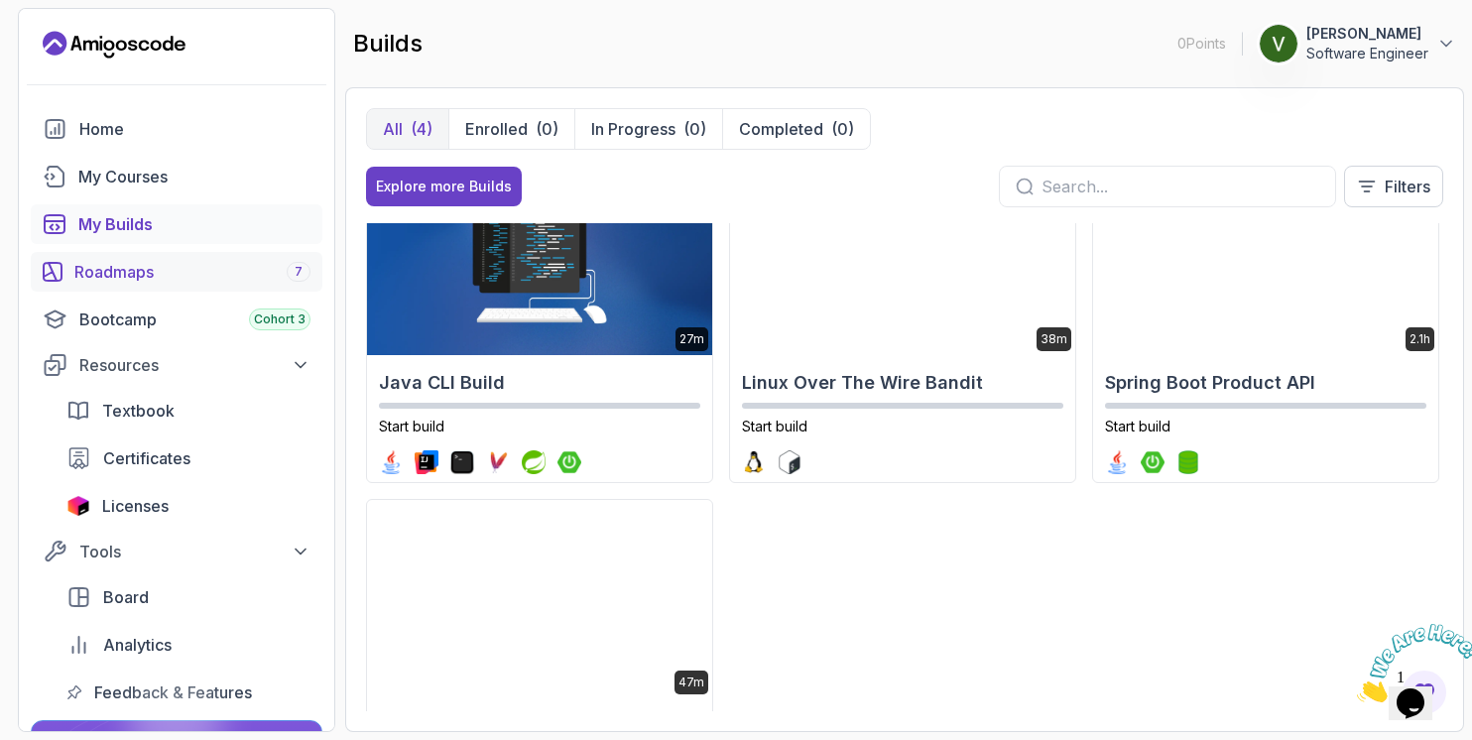
scroll to position [204, 0]
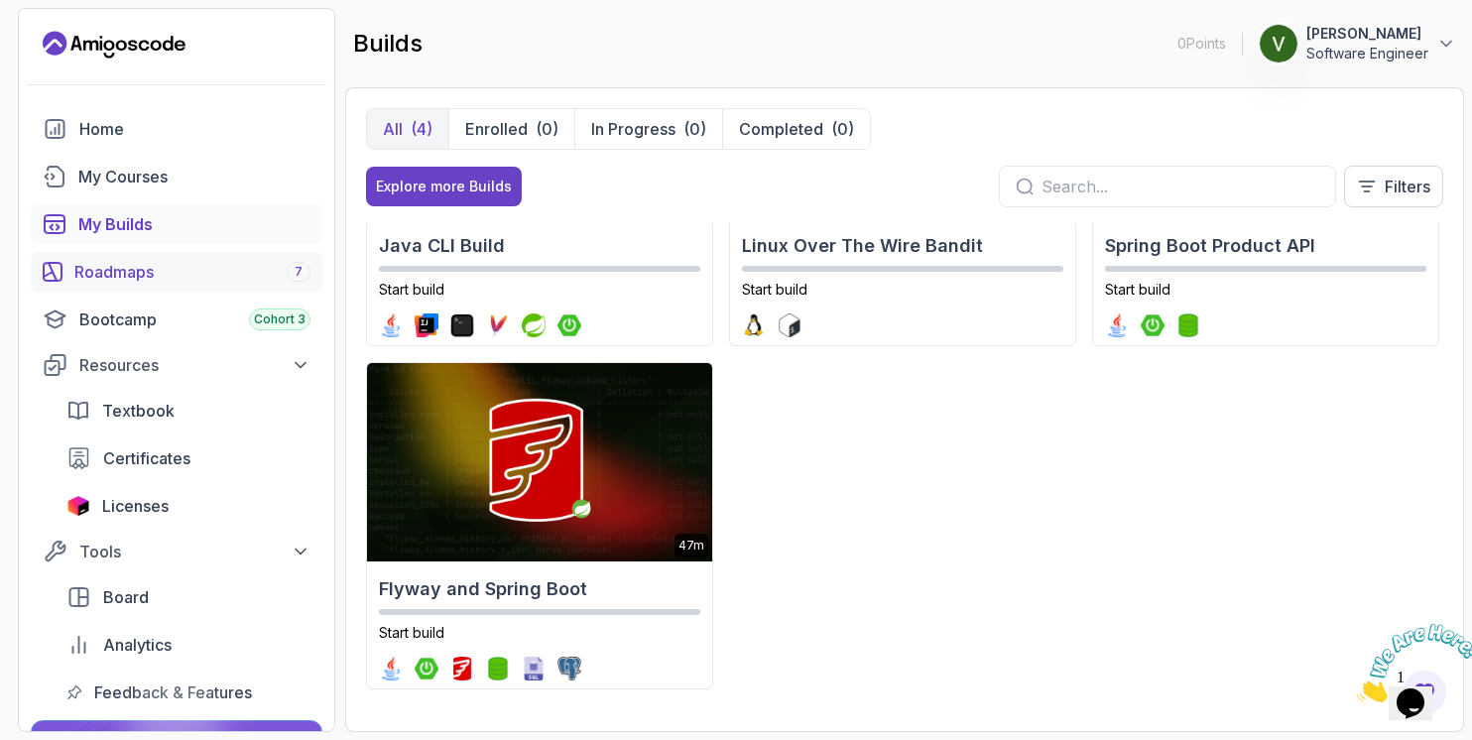
click at [156, 257] on link "Roadmaps 7" at bounding box center [177, 272] width 292 height 40
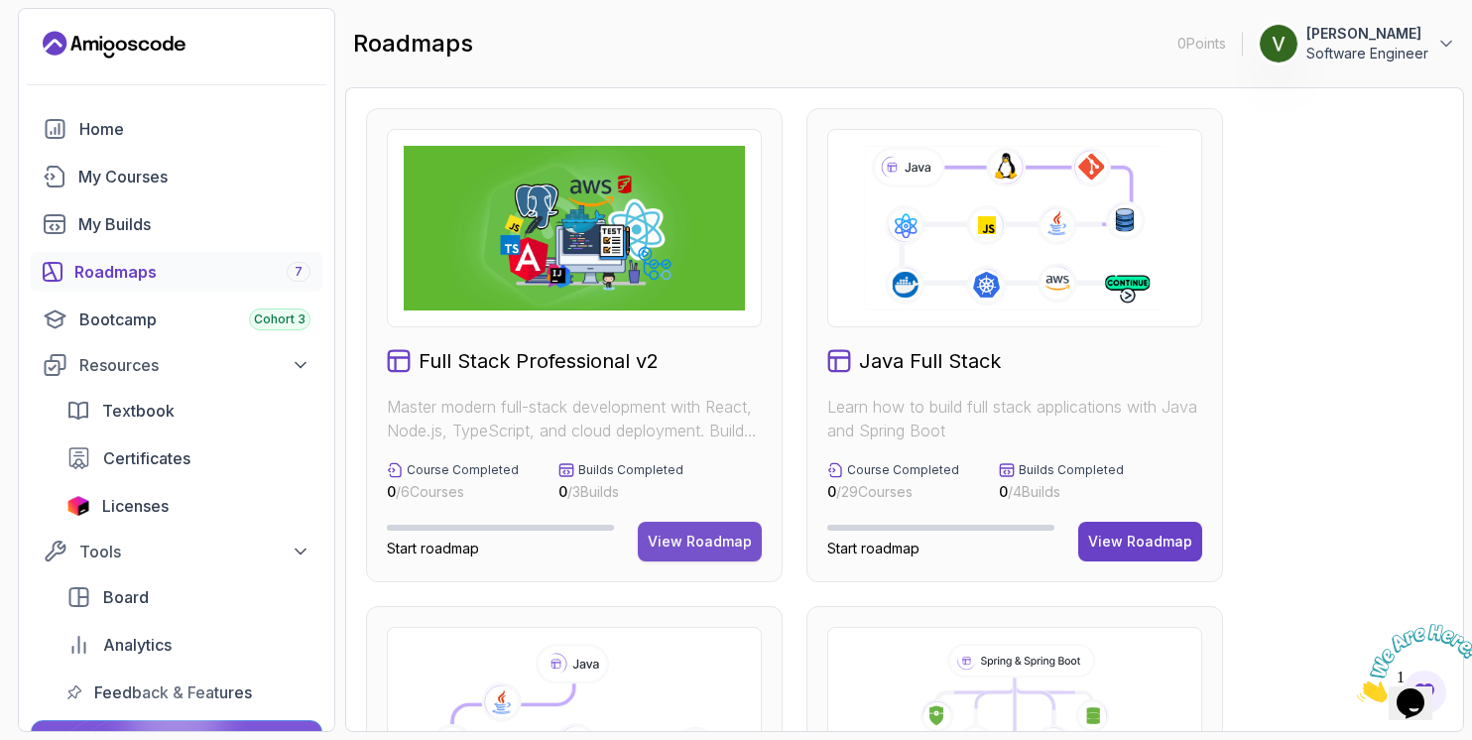
click at [690, 539] on div "View Roadmap" at bounding box center [700, 542] width 104 height 20
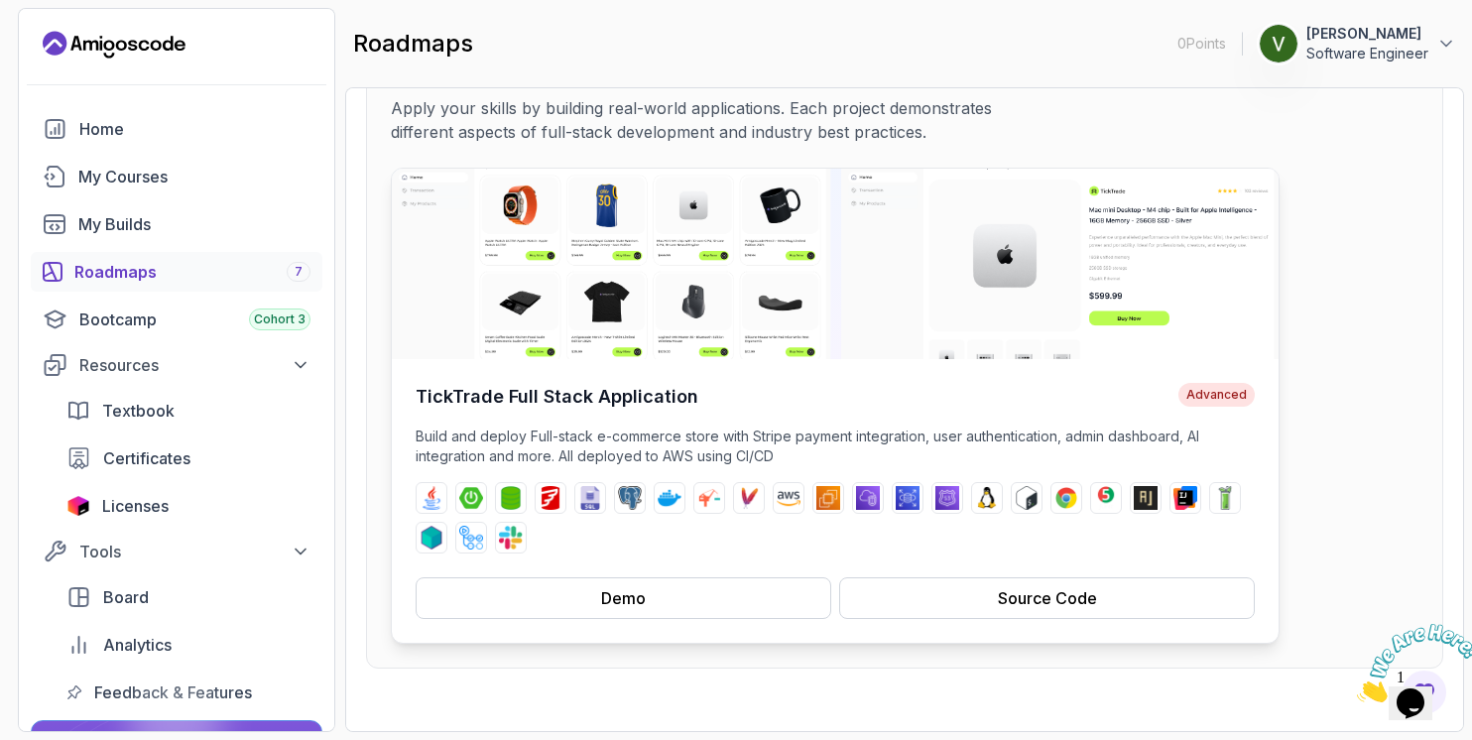
scroll to position [179, 0]
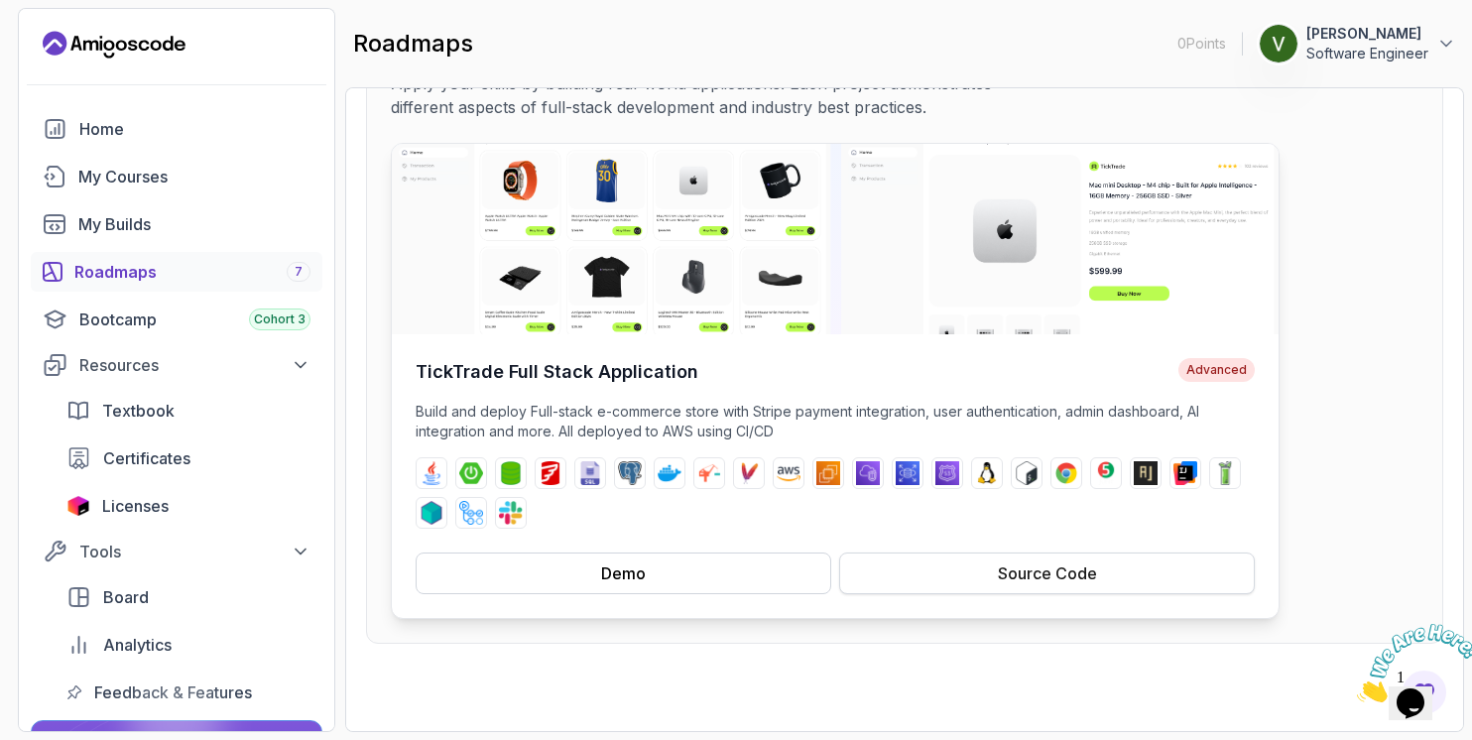
click at [944, 569] on button "Source Code" at bounding box center [1047, 574] width 416 height 42
click at [794, 575] on button "Demo" at bounding box center [624, 574] width 416 height 42
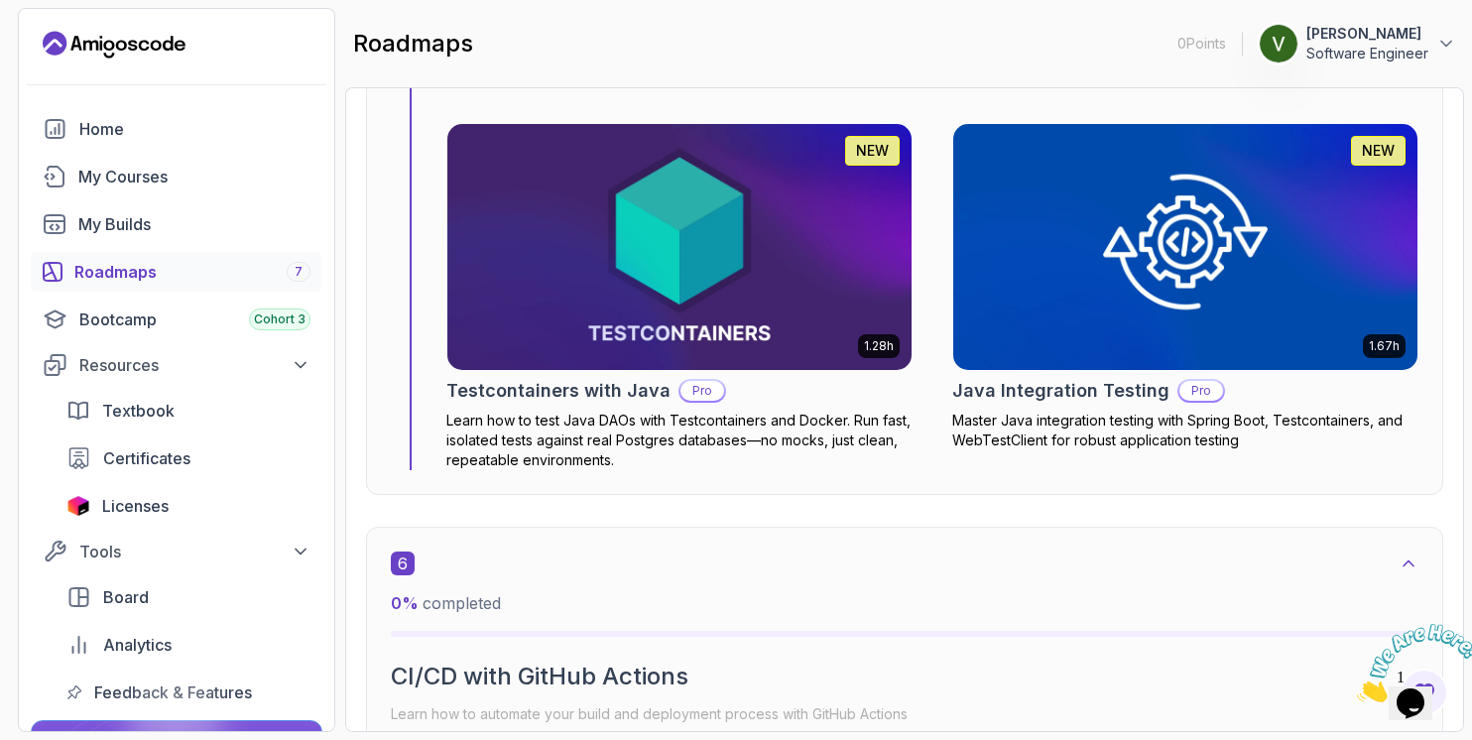
scroll to position [5146, 0]
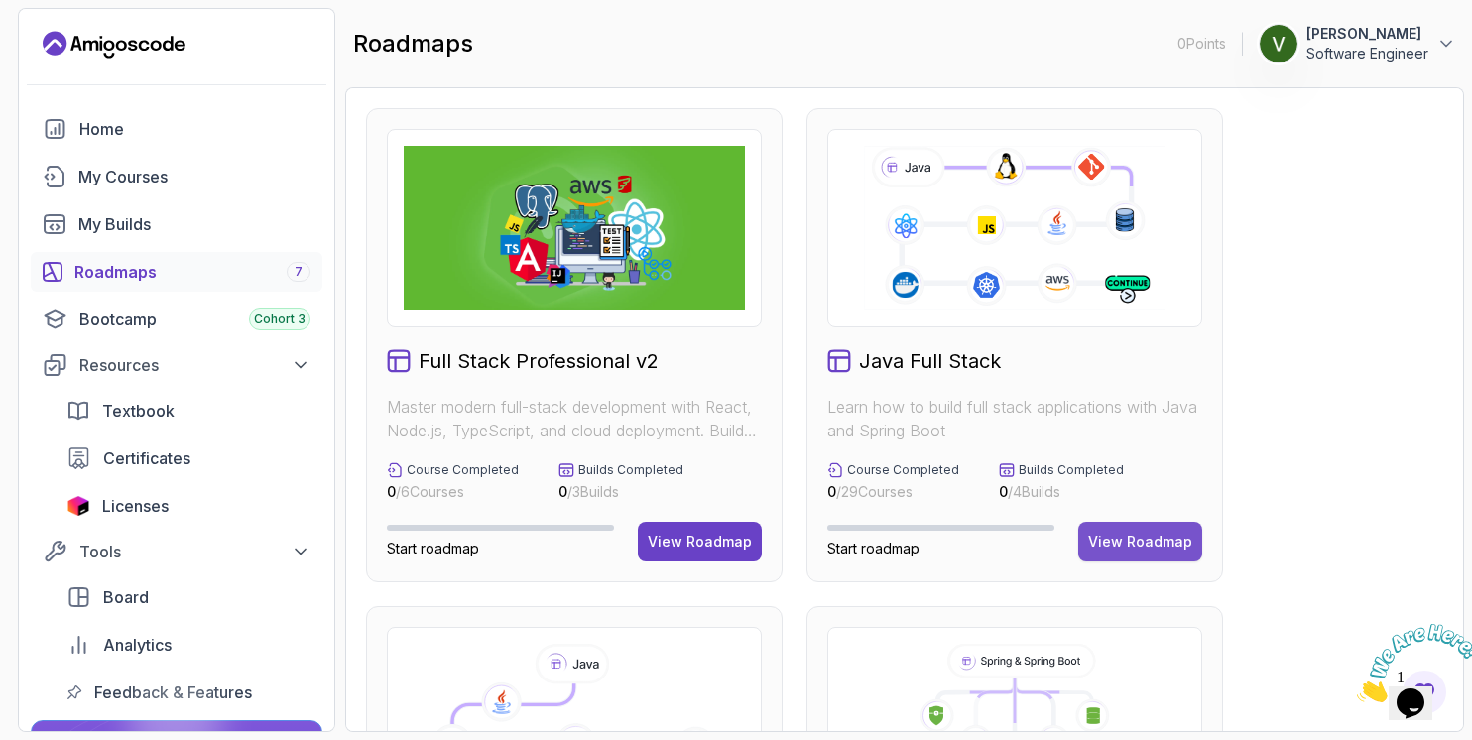
click at [1195, 535] on button "View Roadmap" at bounding box center [1140, 542] width 124 height 40
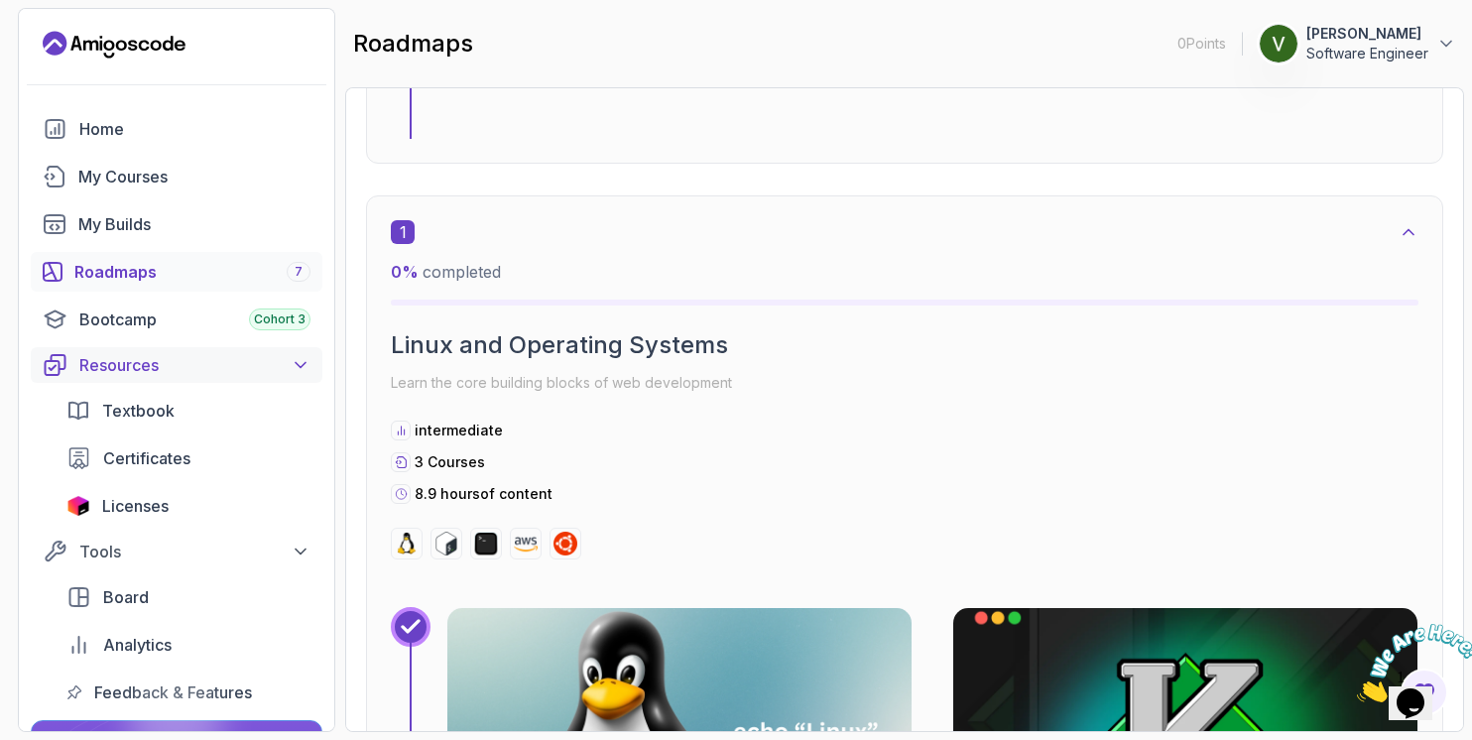
scroll to position [392, 0]
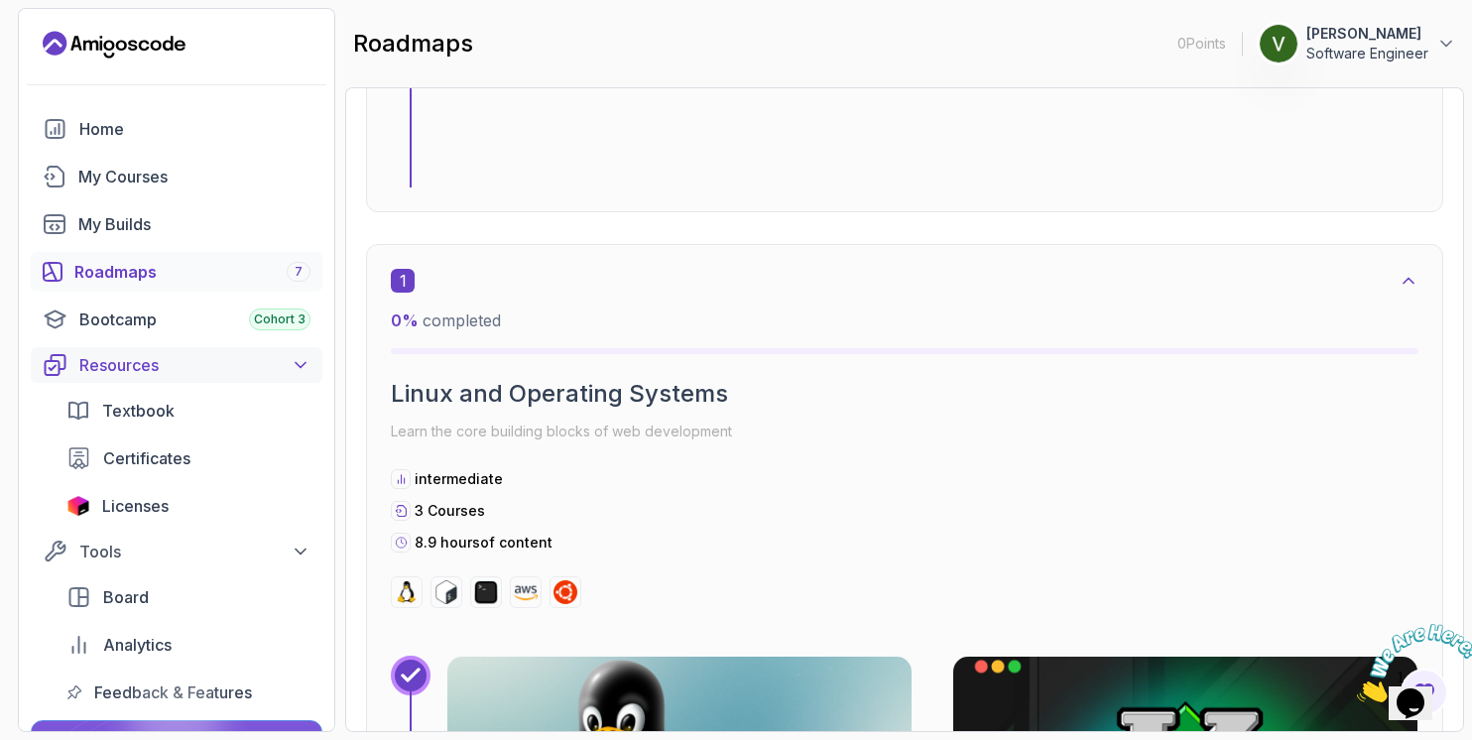
click at [187, 368] on div "Resources" at bounding box center [194, 365] width 231 height 24
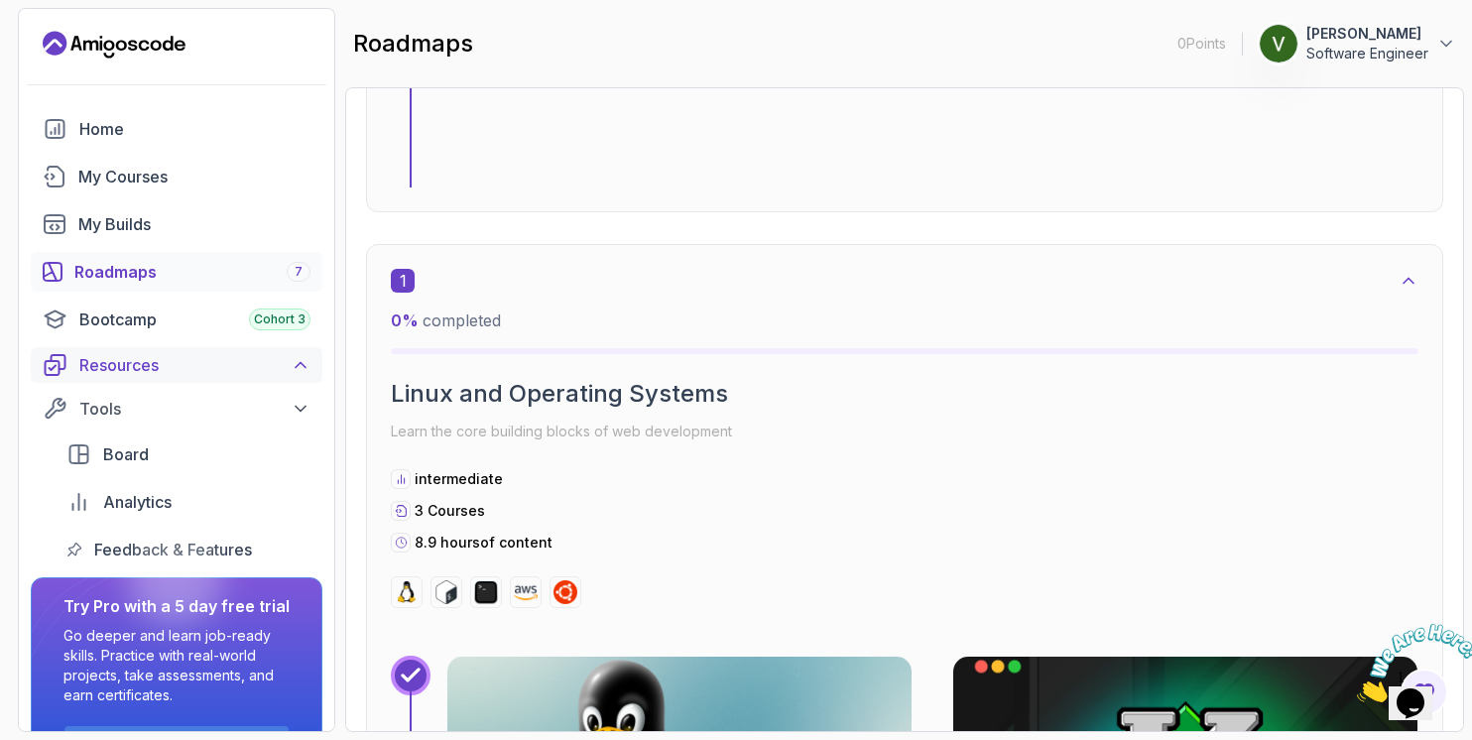
click at [193, 368] on div "Resources" at bounding box center [194, 365] width 231 height 24
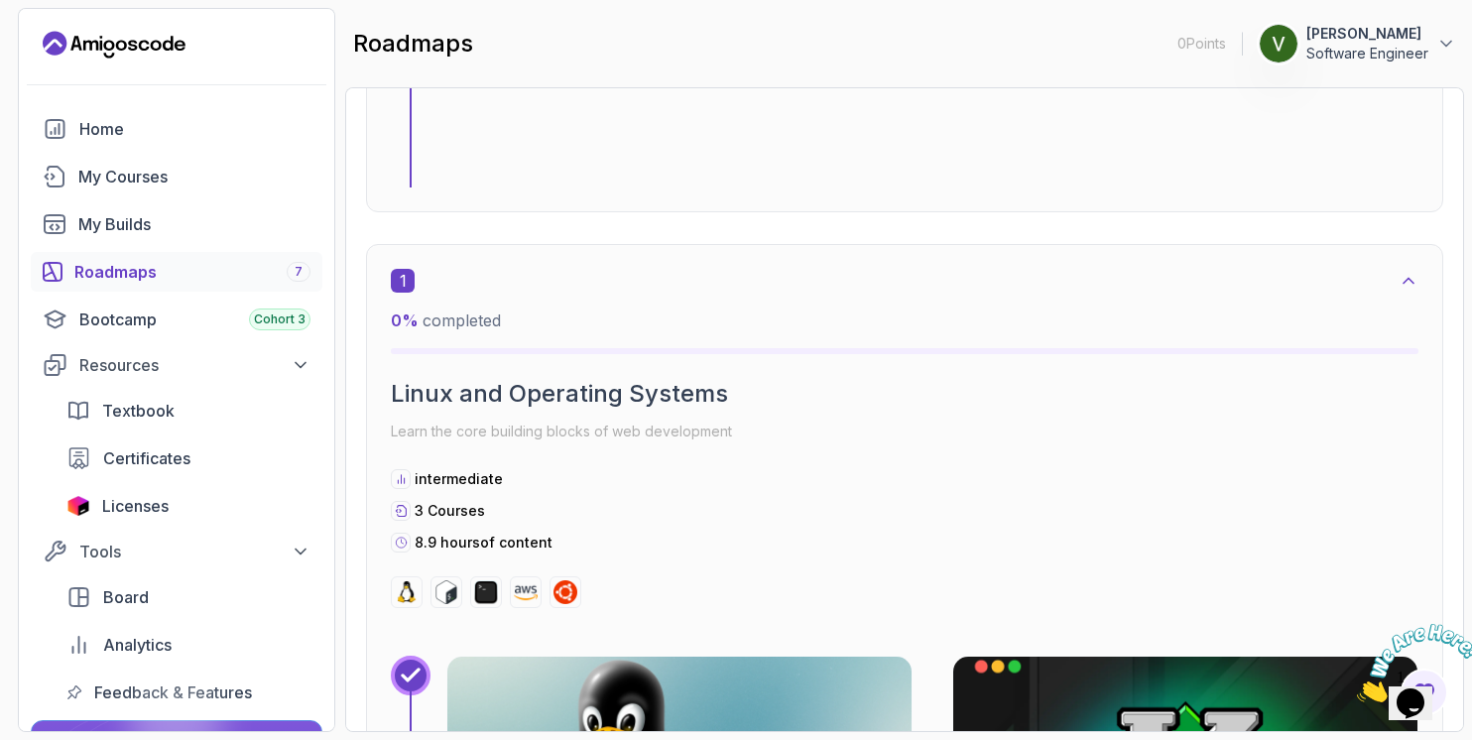
scroll to position [0, 0]
click at [248, 152] on div "Home My Courses My Builds Roadmaps 7 Bootcamp Cohort 3 Resources Textbook Certi…" at bounding box center [177, 410] width 292 height 603
click at [248, 146] on link "Home" at bounding box center [177, 129] width 292 height 40
